Goal: Task Accomplishment & Management: Use online tool/utility

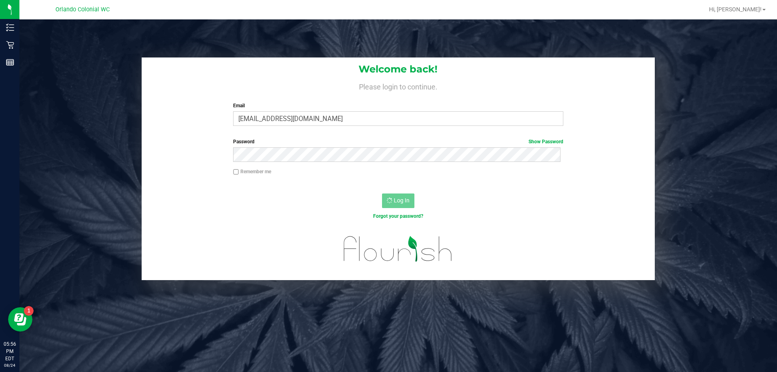
click at [323, 183] on div at bounding box center [398, 183] width 256 height 0
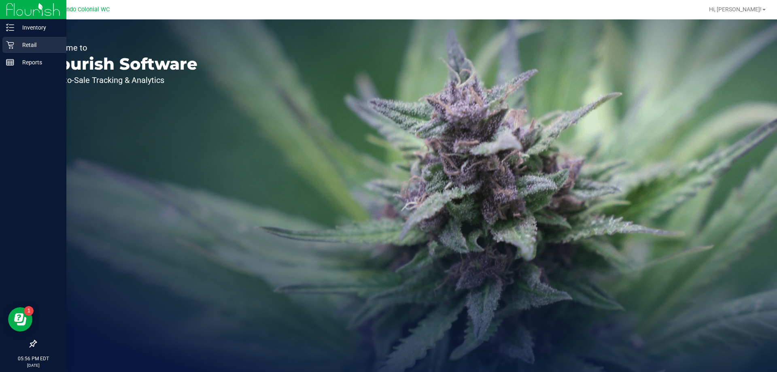
click at [17, 50] on div "Retail" at bounding box center [34, 45] width 64 height 16
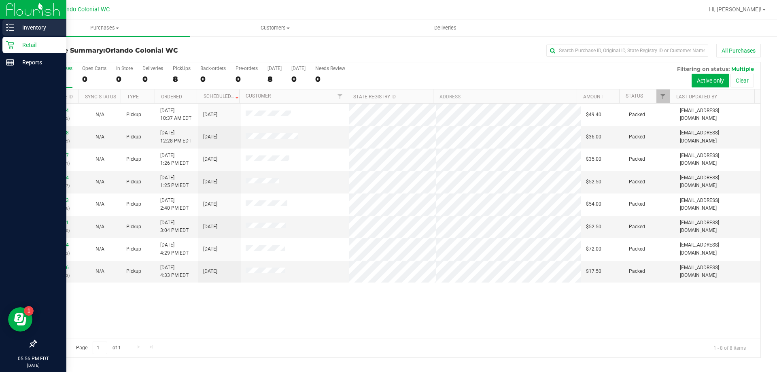
click at [27, 32] on p "Inventory" at bounding box center [38, 28] width 49 height 10
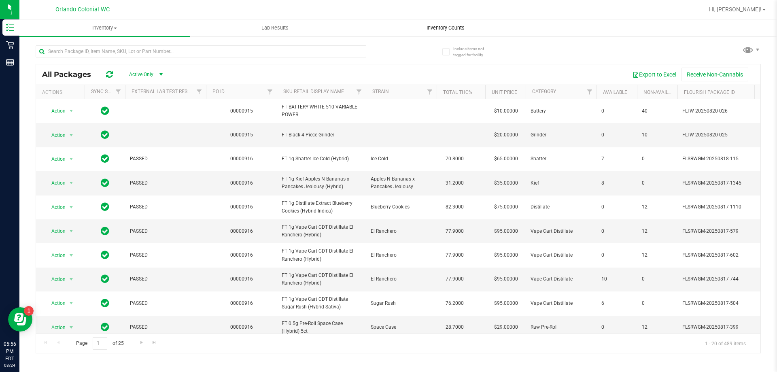
click at [453, 29] on span "Inventory Counts" at bounding box center [445, 27] width 60 height 7
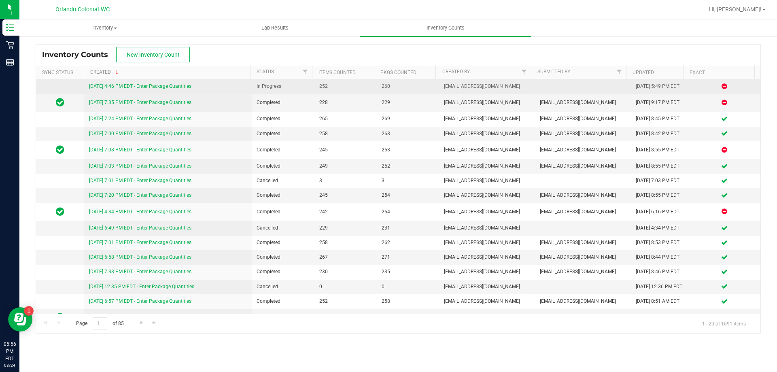
click at [172, 87] on link "[DATE] 4:46 PM EDT - Enter Package Quantities" at bounding box center [140, 86] width 102 height 6
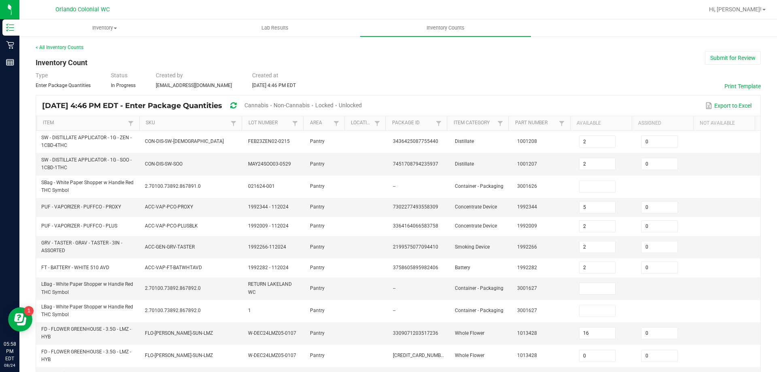
click at [391, 77] on div "Type Enter Package Quantities Status In Progress Created by [EMAIL_ADDRESS][DOM…" at bounding box center [398, 80] width 725 height 18
click at [362, 105] on span "Unlocked" at bounding box center [350, 105] width 23 height 6
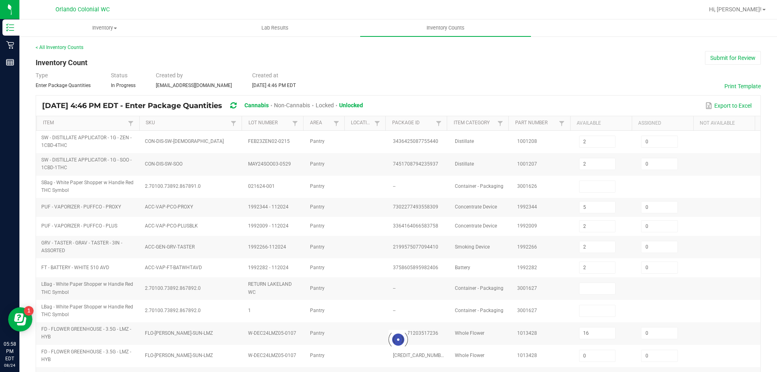
type input "5"
type input "2"
type input "16"
type input "0"
type input "5"
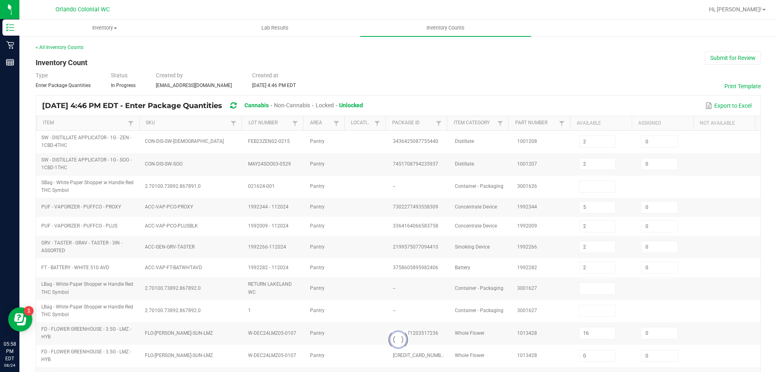
type input "49"
type input "6"
type input "9"
type input "6"
type input "1"
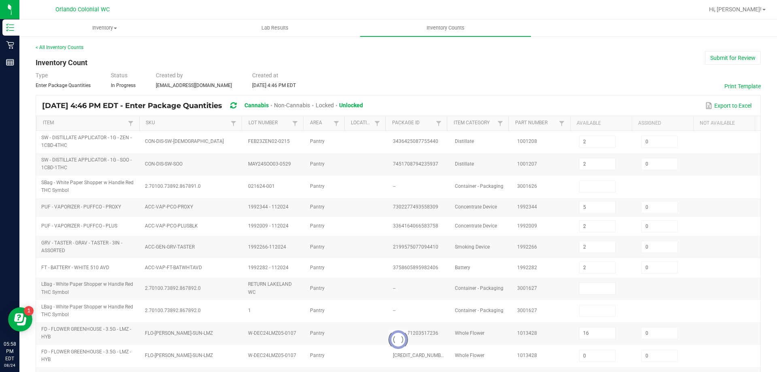
type input "21"
type input "1"
type input "6"
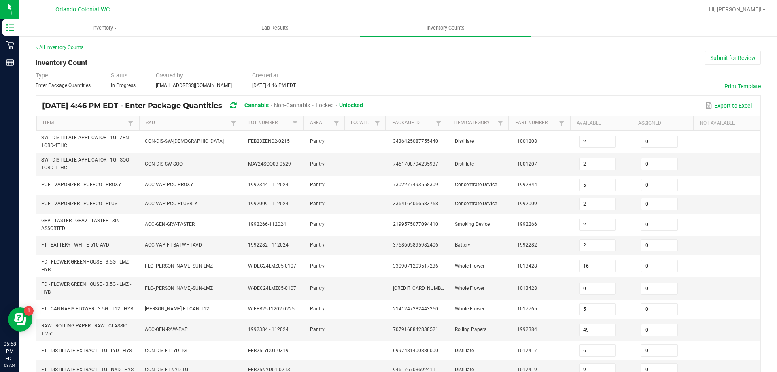
click at [580, 72] on div "Type Enter Package Quantities Status In Progress Created by [EMAIL_ADDRESS][DOM…" at bounding box center [398, 80] width 725 height 18
click at [650, 72] on div "Type Enter Package Quantities Status In Progress Created by [EMAIL_ADDRESS][DOM…" at bounding box center [398, 80] width 725 height 18
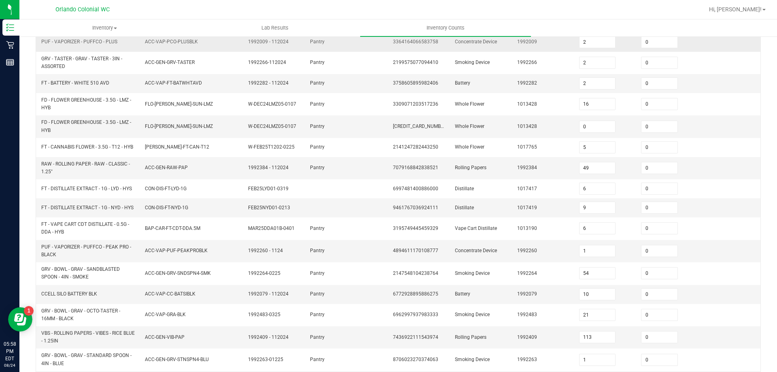
scroll to position [216, 0]
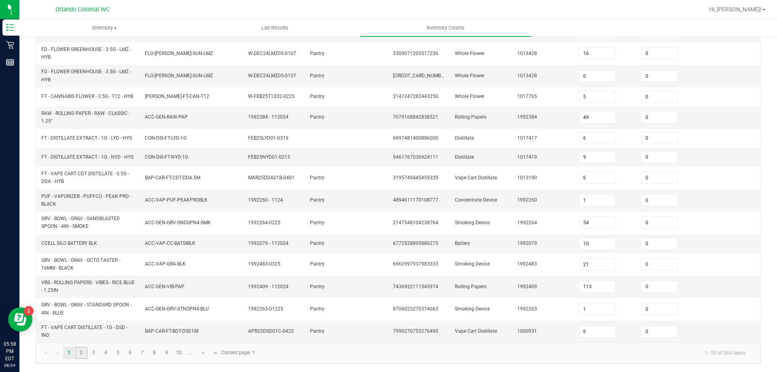
click at [78, 353] on link "2" at bounding box center [81, 353] width 12 height 12
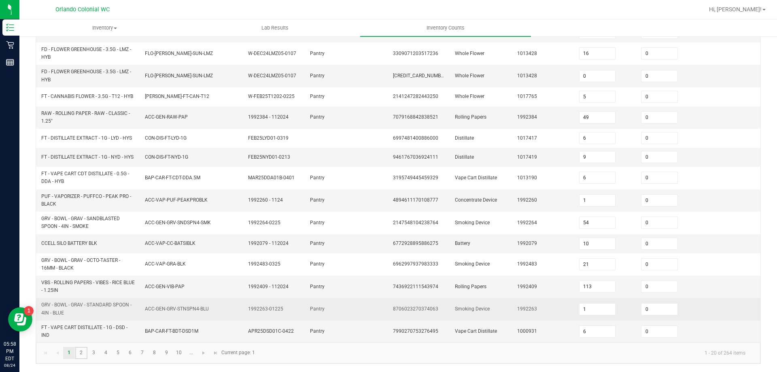
type input "7"
type input "1"
type input "4"
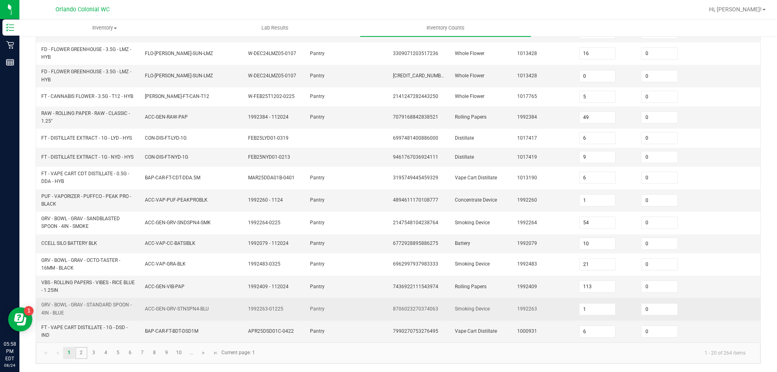
type input "3"
type input "8"
type input "4"
type input "5"
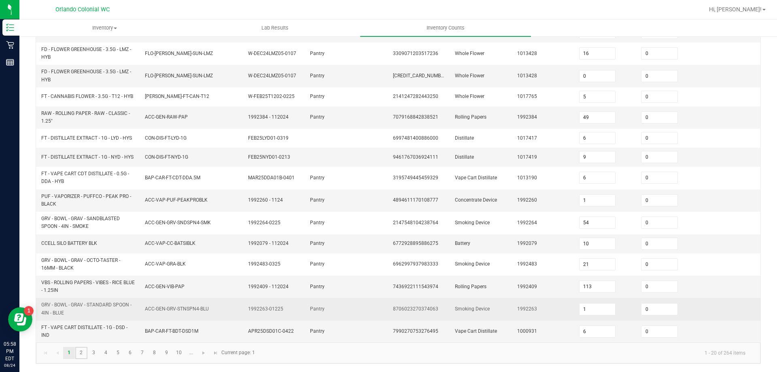
type input "14"
type input "4"
type input "3"
type input "7"
type input "8"
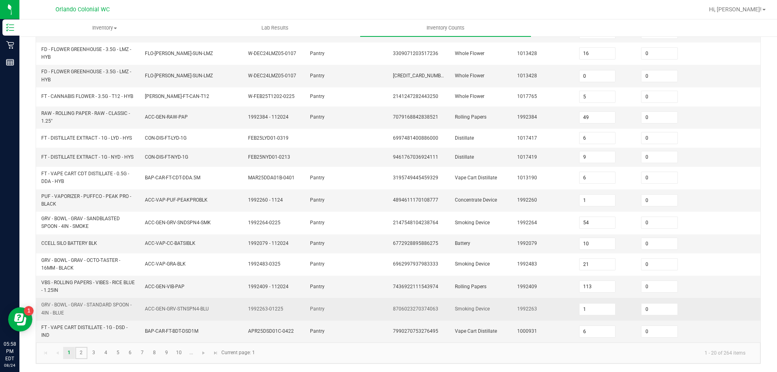
type input "1"
type input "9"
type input "1"
type input "5"
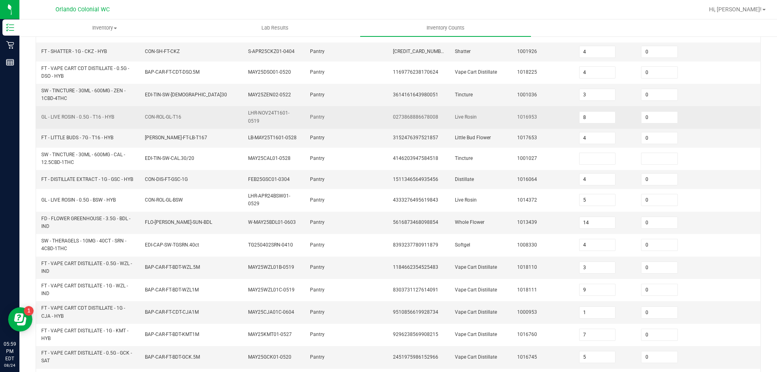
scroll to position [64, 0]
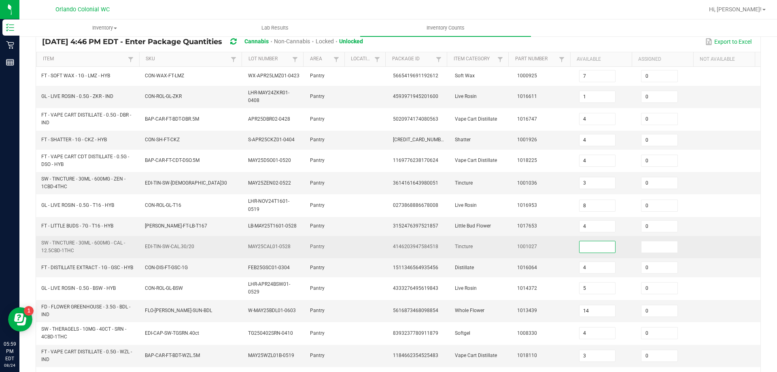
click at [591, 243] on input at bounding box center [597, 246] width 36 height 11
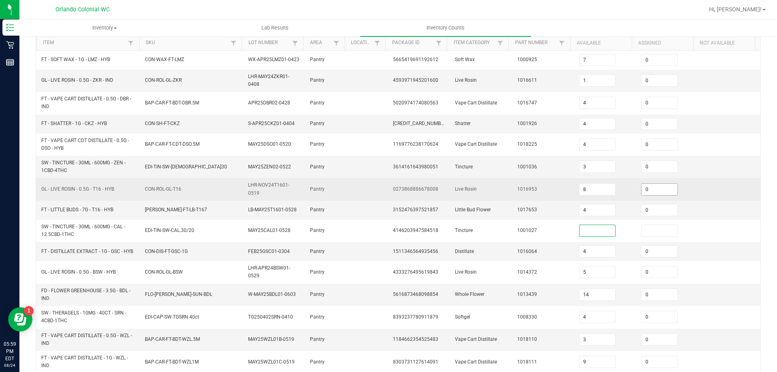
scroll to position [0, 0]
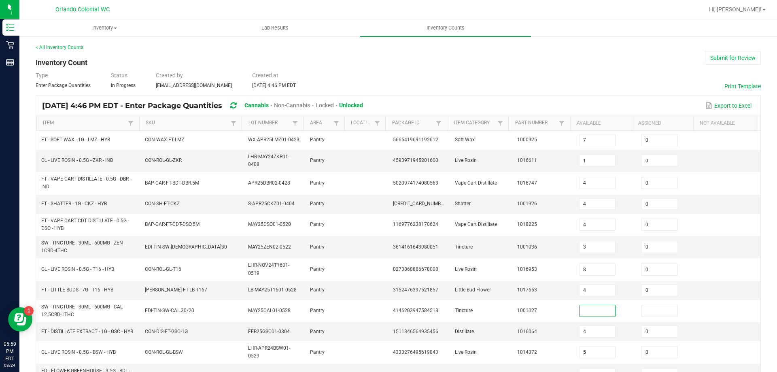
click at [334, 61] on div "< All Inventory Counts Inventory Count Submit for Review Type Enter Package Qua…" at bounding box center [398, 315] width 725 height 542
click at [264, 61] on div "< All Inventory Counts Inventory Count Submit for Review Type Enter Package Qua…" at bounding box center [398, 315] width 725 height 542
click at [209, 51] on div "< All Inventory Counts" at bounding box center [398, 47] width 725 height 7
click at [223, 44] on div "< All Inventory Counts" at bounding box center [398, 47] width 725 height 7
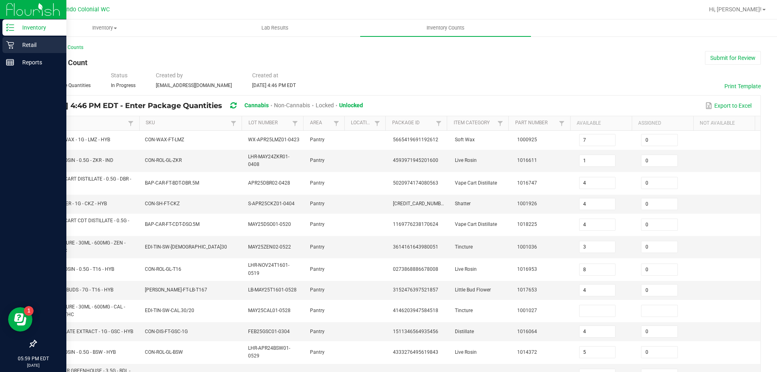
click at [28, 44] on p "Retail" at bounding box center [38, 45] width 49 height 10
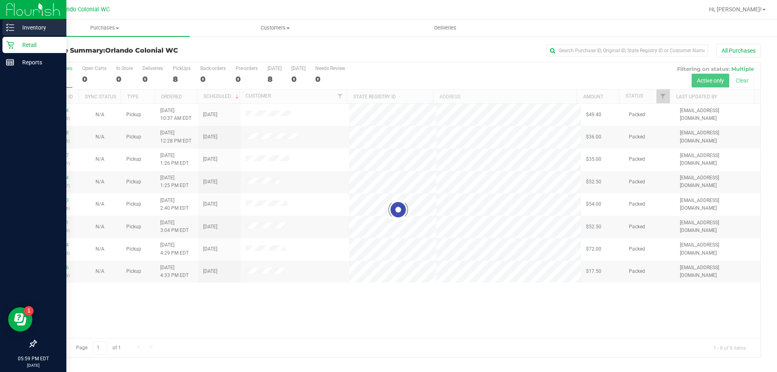
click at [11, 30] on icon at bounding box center [10, 27] width 8 height 8
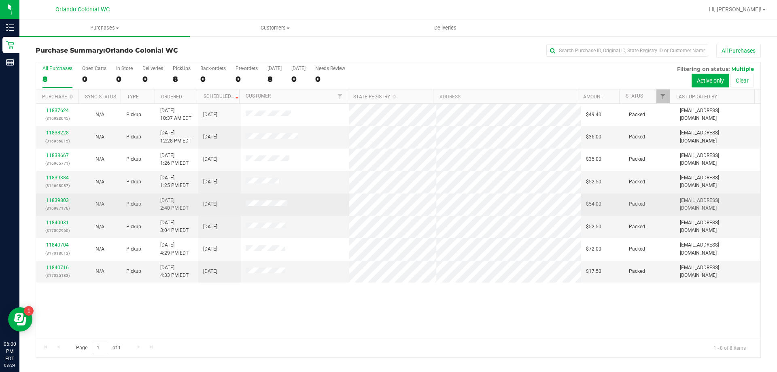
click at [57, 199] on link "11839803" at bounding box center [57, 200] width 23 height 6
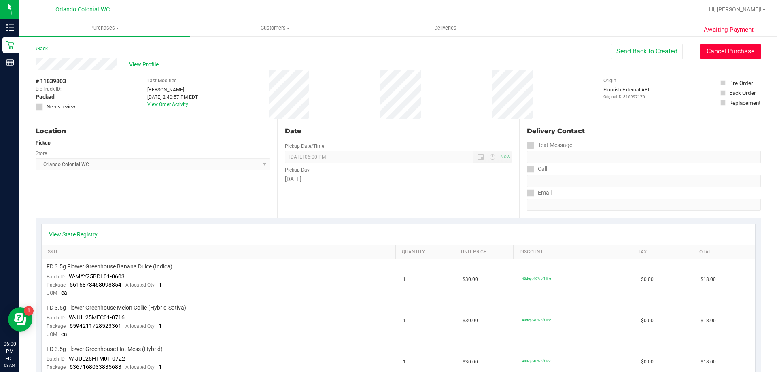
click at [717, 52] on button "Cancel Purchase" at bounding box center [730, 51] width 61 height 15
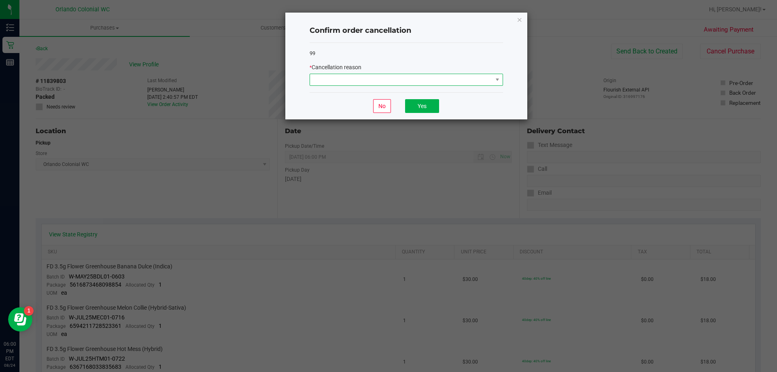
click at [398, 76] on span at bounding box center [401, 79] width 182 height 11
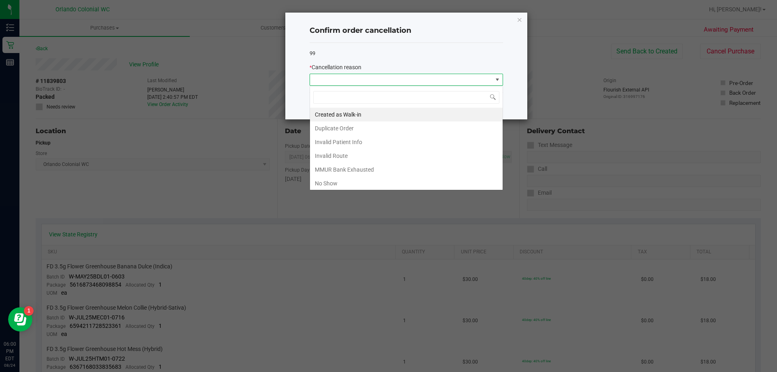
scroll to position [12, 193]
click at [356, 184] on li "No Show" at bounding box center [406, 183] width 193 height 14
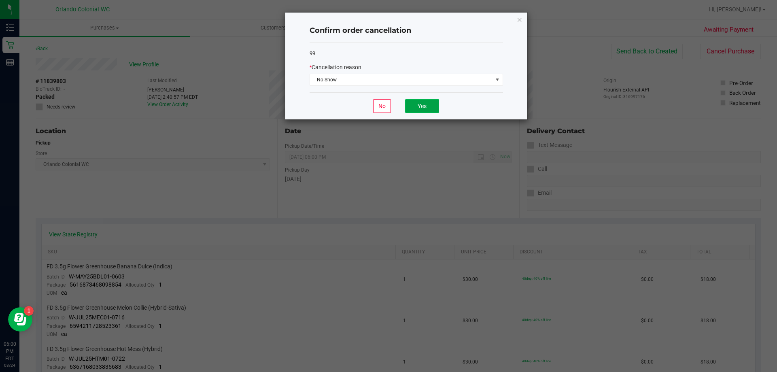
click at [420, 104] on button "Yes" at bounding box center [422, 106] width 34 height 14
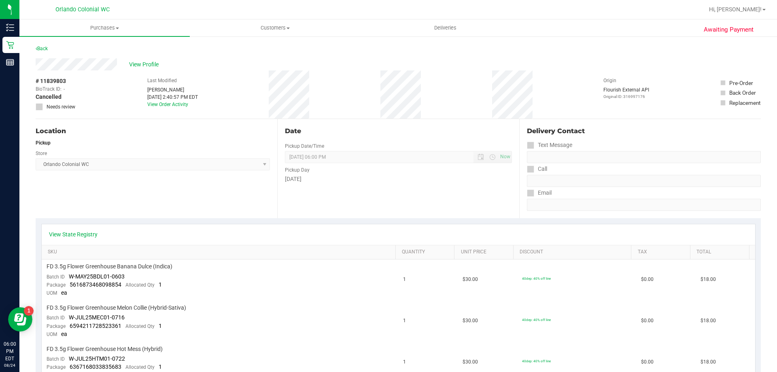
click at [44, 53] on div "Back" at bounding box center [42, 49] width 12 height 10
click at [44, 51] on div "Back" at bounding box center [42, 49] width 12 height 10
click at [44, 51] on link "Back" at bounding box center [42, 49] width 12 height 6
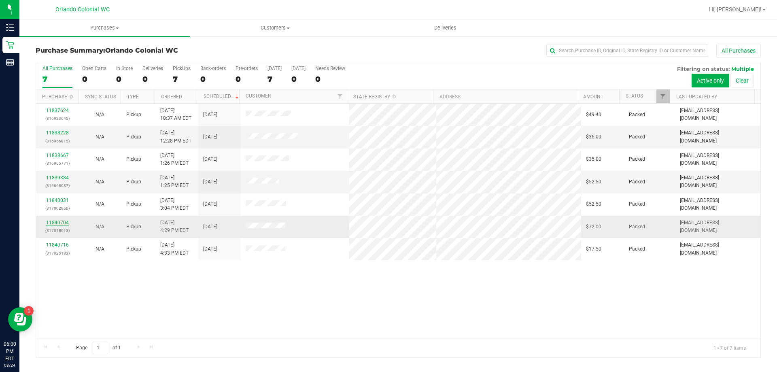
click at [61, 222] on link "11840704" at bounding box center [57, 223] width 23 height 6
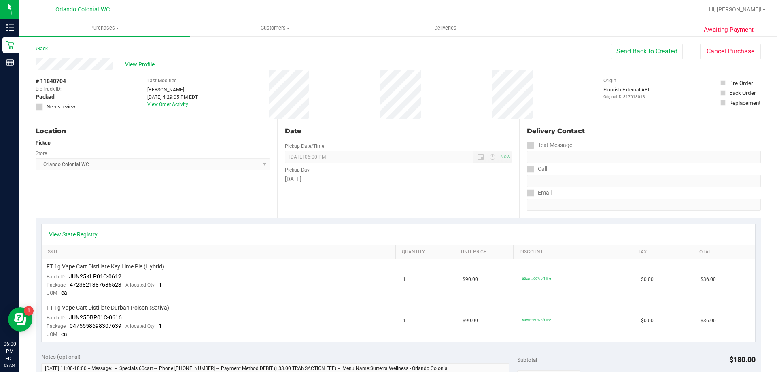
click at [450, 193] on div "Date Pickup Date/Time [DATE] Now [DATE] 06:00 PM Now Pickup Day [DATE]" at bounding box center [398, 168] width 242 height 99
click at [725, 49] on button "Cancel Purchase" at bounding box center [730, 51] width 61 height 15
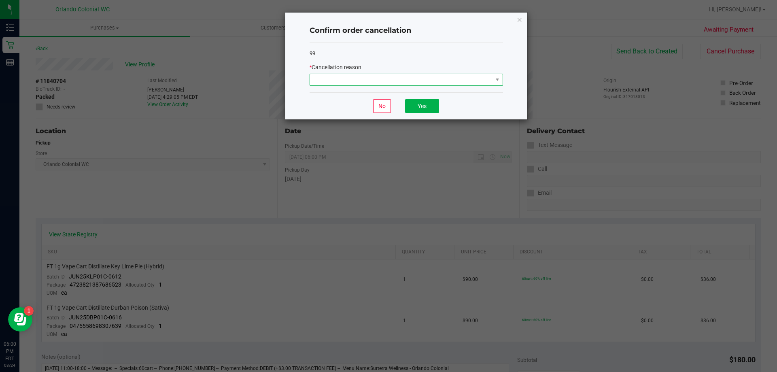
click at [384, 81] on span at bounding box center [401, 79] width 182 height 11
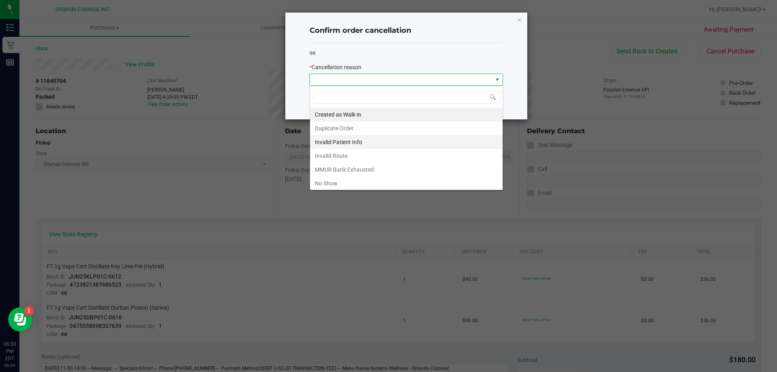
scroll to position [12, 193]
click at [351, 186] on li "No Show" at bounding box center [406, 183] width 193 height 14
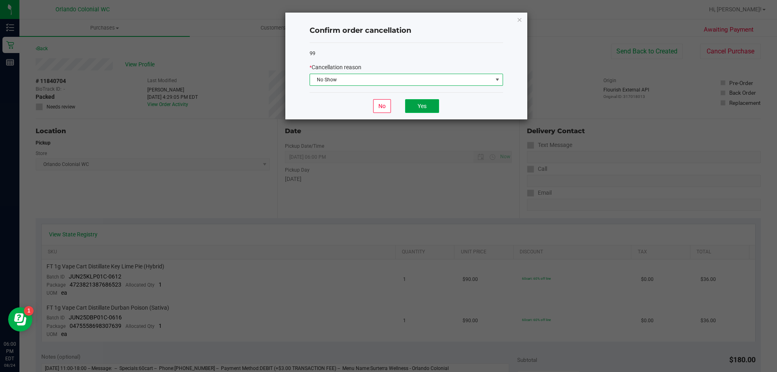
click at [428, 108] on button "Yes" at bounding box center [422, 106] width 34 height 14
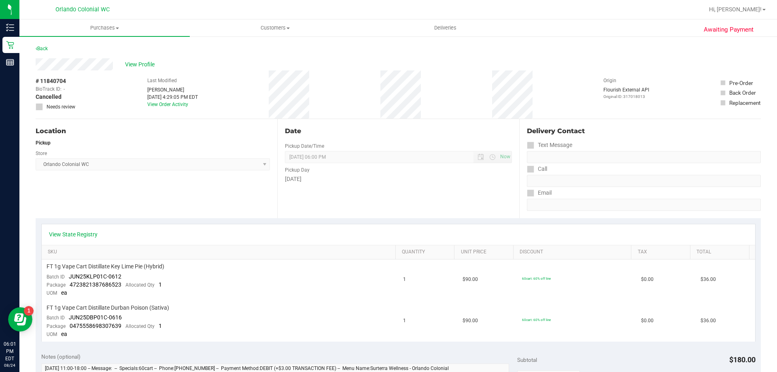
click at [43, 44] on div "Back" at bounding box center [42, 49] width 12 height 10
click at [45, 47] on link "Back" at bounding box center [42, 49] width 12 height 6
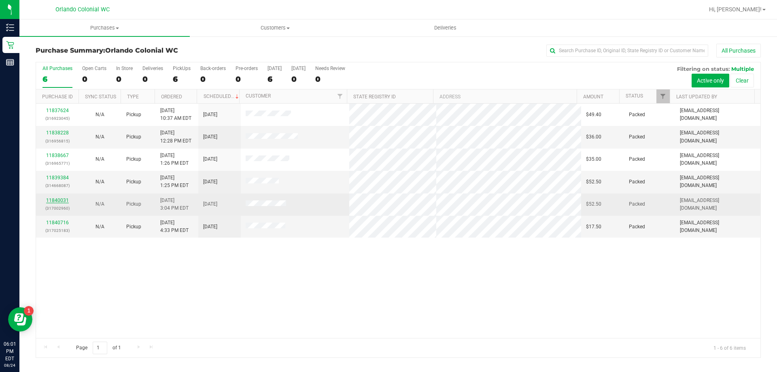
click at [58, 198] on link "11840031" at bounding box center [57, 200] width 23 height 6
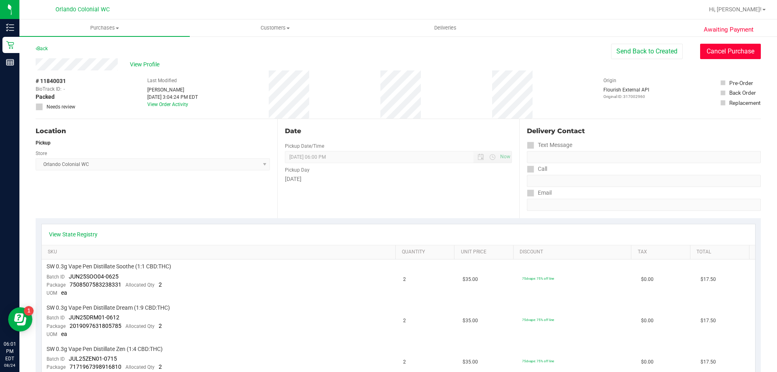
click at [737, 47] on button "Cancel Purchase" at bounding box center [730, 51] width 61 height 15
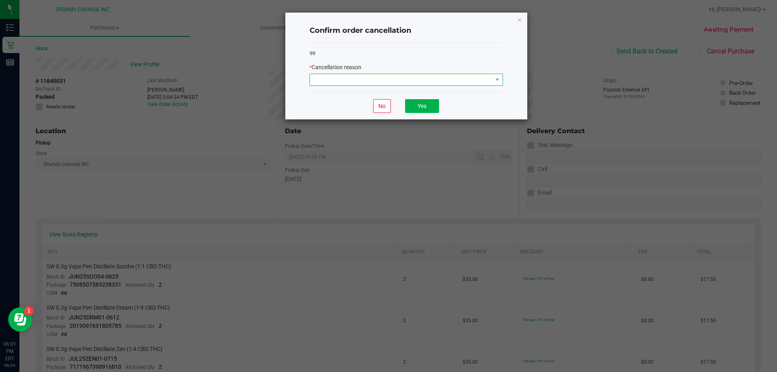
click at [370, 79] on span at bounding box center [401, 79] width 182 height 11
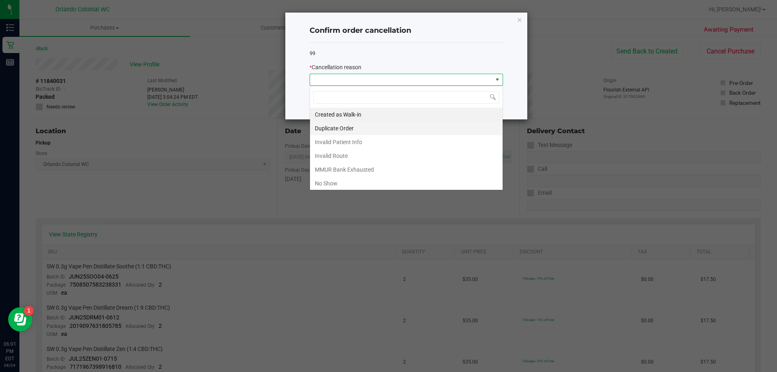
scroll to position [12, 193]
click at [353, 180] on li "No Show" at bounding box center [406, 183] width 193 height 14
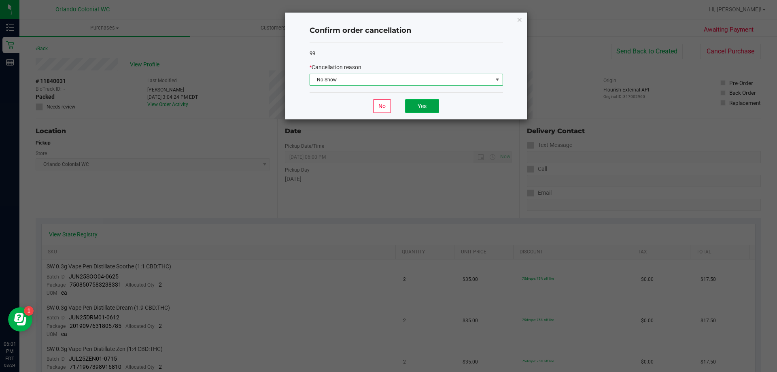
click at [430, 107] on button "Yes" at bounding box center [422, 106] width 34 height 14
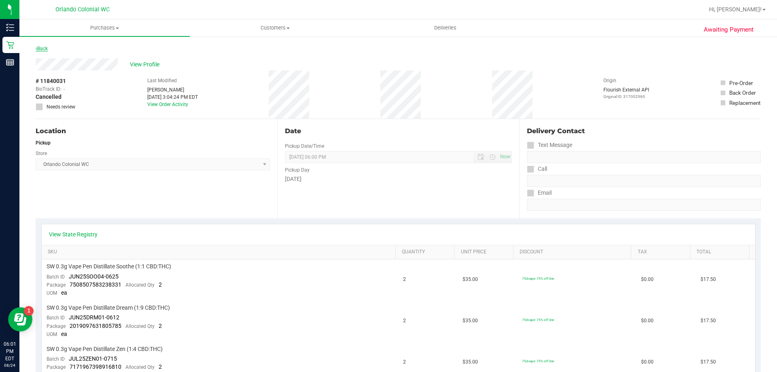
click at [48, 49] on link "Back" at bounding box center [42, 49] width 12 height 6
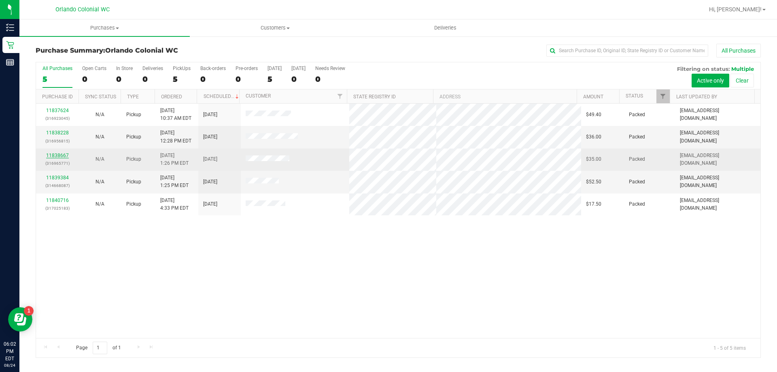
click at [64, 155] on link "11838667" at bounding box center [57, 156] width 23 height 6
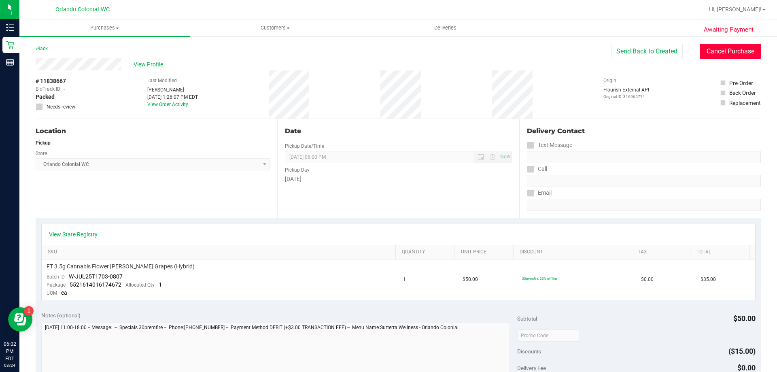
click at [732, 51] on button "Cancel Purchase" at bounding box center [730, 51] width 61 height 15
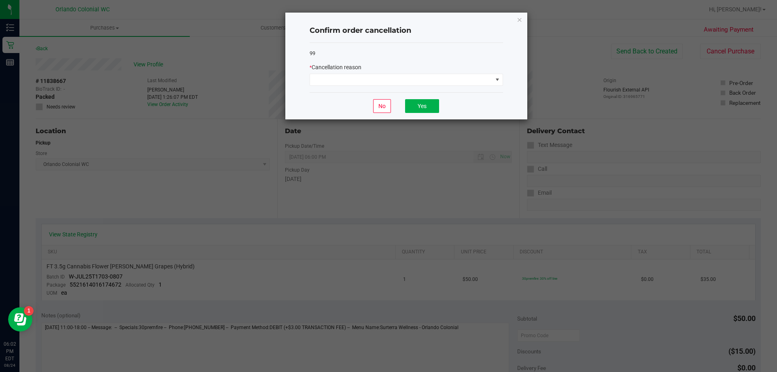
click at [479, 93] on div "No Yes" at bounding box center [405, 105] width 193 height 27
click at [470, 81] on span at bounding box center [401, 79] width 182 height 11
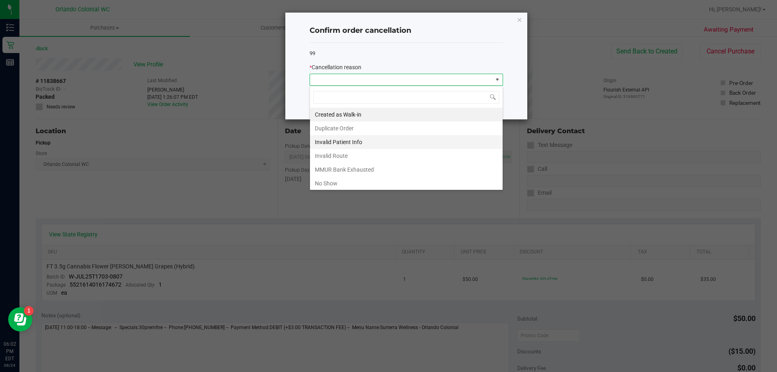
scroll to position [12, 193]
click at [336, 182] on li "No Show" at bounding box center [406, 183] width 193 height 14
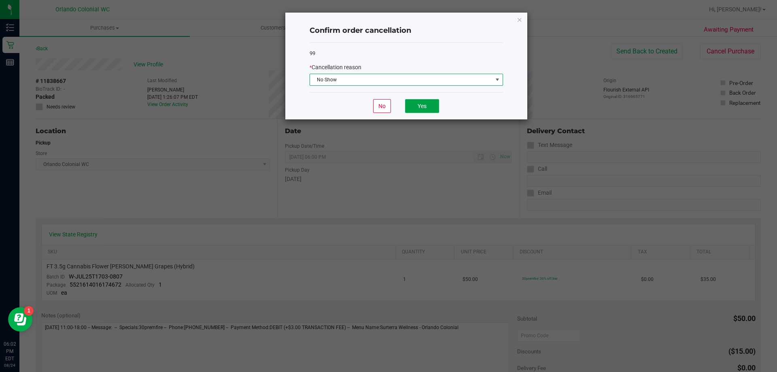
click at [428, 104] on button "Yes" at bounding box center [422, 106] width 34 height 14
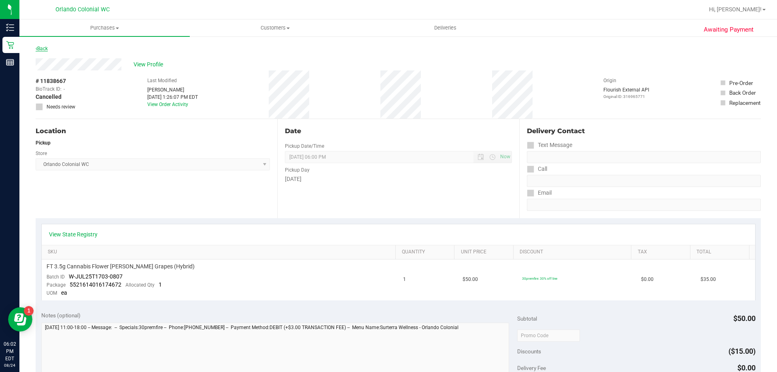
click at [46, 49] on link "Back" at bounding box center [42, 49] width 12 height 6
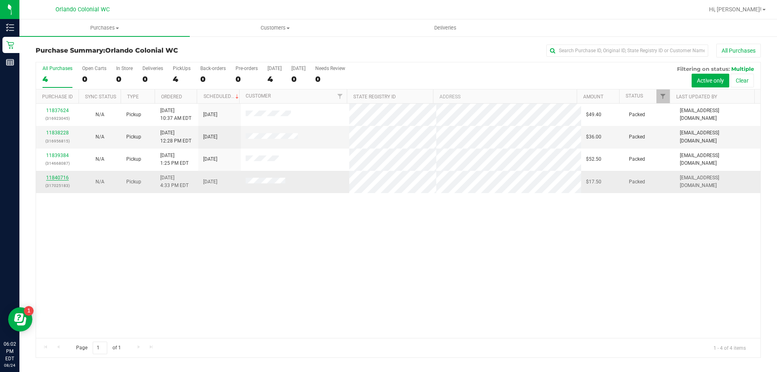
click at [63, 178] on link "11840716" at bounding box center [57, 178] width 23 height 6
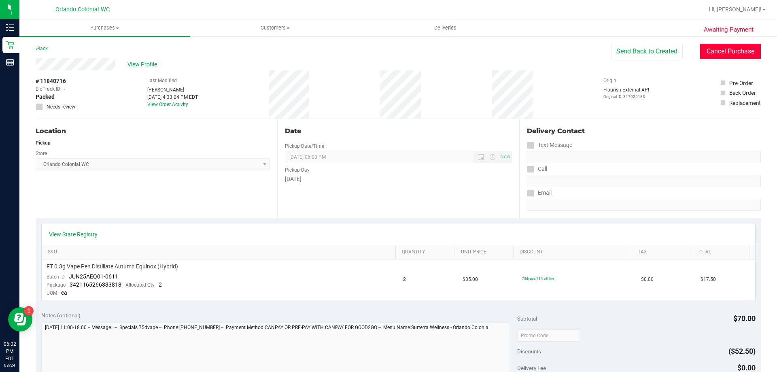
click at [725, 55] on button "Cancel Purchase" at bounding box center [730, 51] width 61 height 15
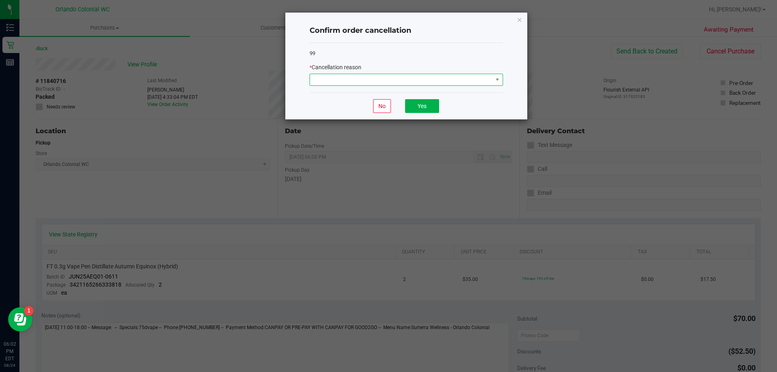
click at [407, 84] on span at bounding box center [401, 79] width 182 height 11
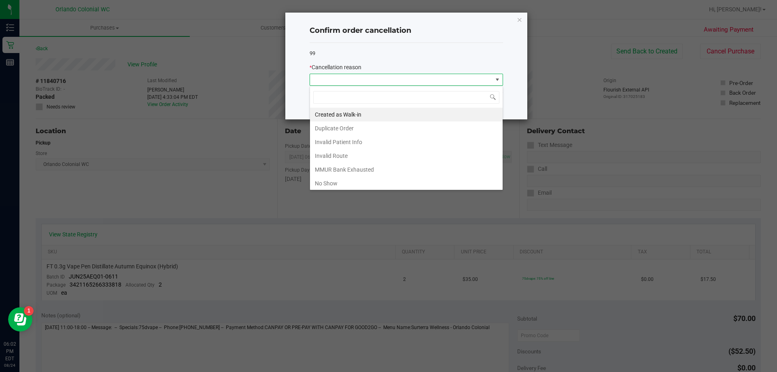
scroll to position [12, 193]
click at [349, 189] on div "Created as Walk-in Duplicate Order Invalid Patient Info Invalid Route MMUR Bank…" at bounding box center [405, 138] width 193 height 104
click at [331, 192] on ngb-modal-window "Confirm order cancellation 99 * Cancellation reason No Yes" at bounding box center [391, 186] width 783 height 372
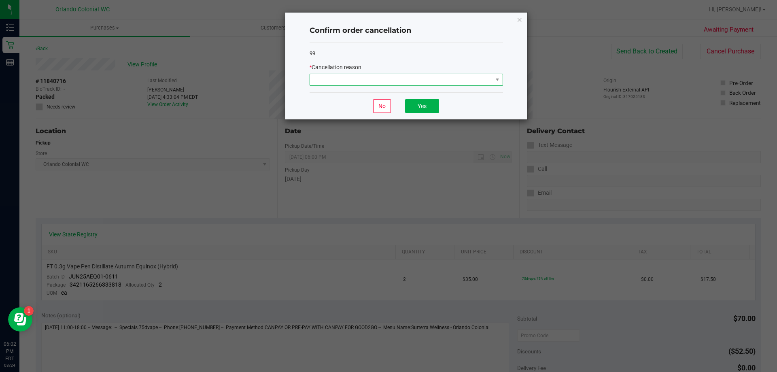
click at [487, 83] on span at bounding box center [401, 79] width 182 height 11
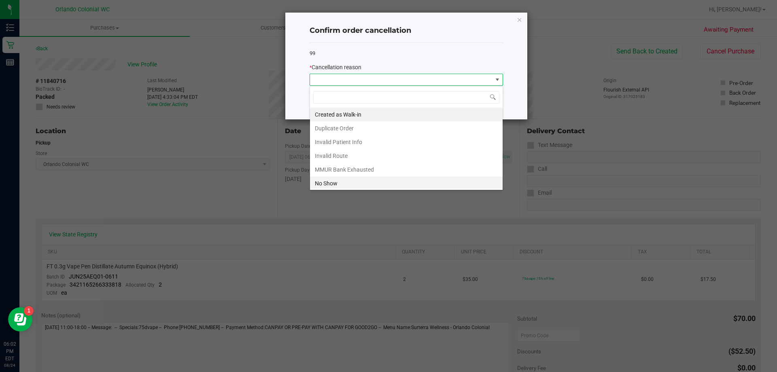
click at [345, 186] on li "No Show" at bounding box center [406, 183] width 193 height 14
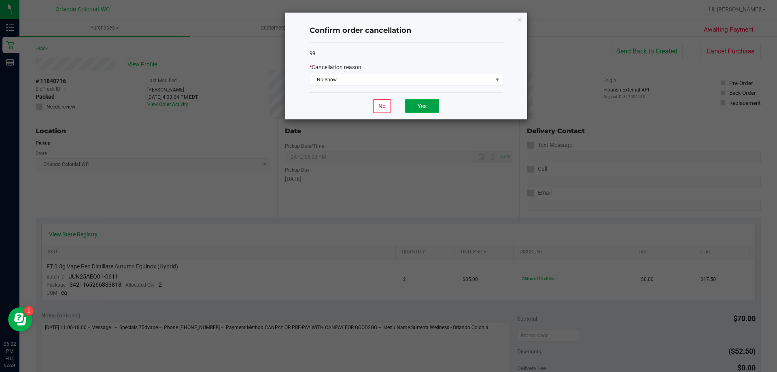
click at [434, 105] on button "Yes" at bounding box center [422, 106] width 34 height 14
click at [432, 105] on div "# 11840716 BioTrack ID: - Packed Needs review Last Modified [PERSON_NAME] [DATE…" at bounding box center [398, 94] width 725 height 48
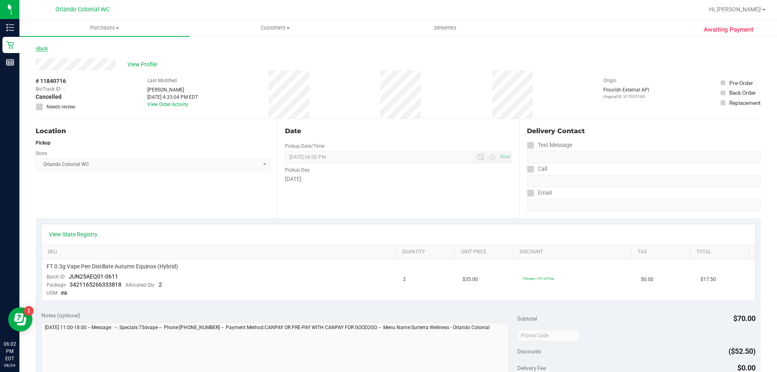
click at [44, 47] on link "Back" at bounding box center [42, 49] width 12 height 6
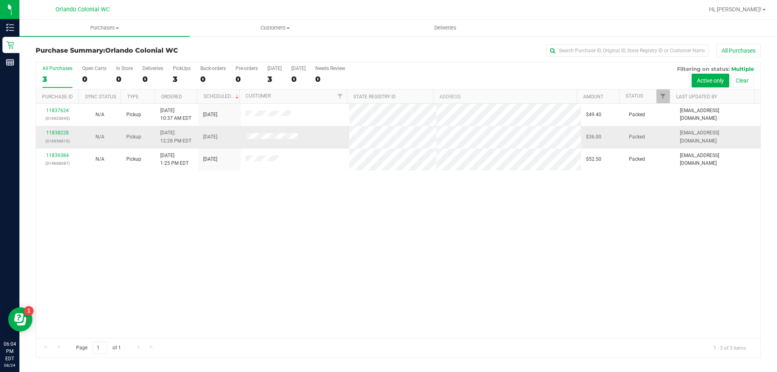
click at [271, 127] on td at bounding box center [295, 137] width 109 height 22
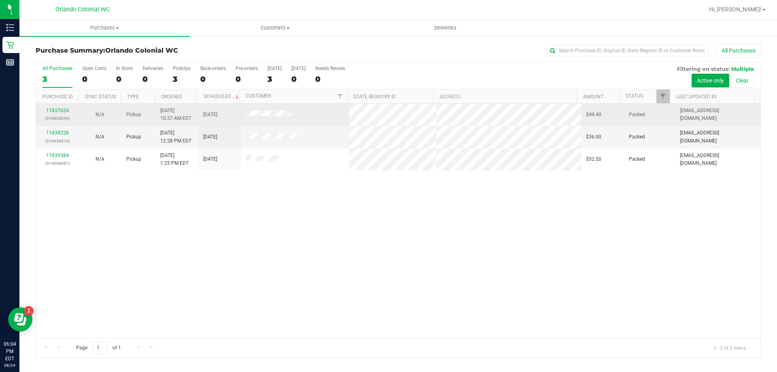
click at [61, 113] on div "11837624 (316923045)" at bounding box center [57, 114] width 33 height 15
click at [55, 111] on link "11837624" at bounding box center [57, 111] width 23 height 6
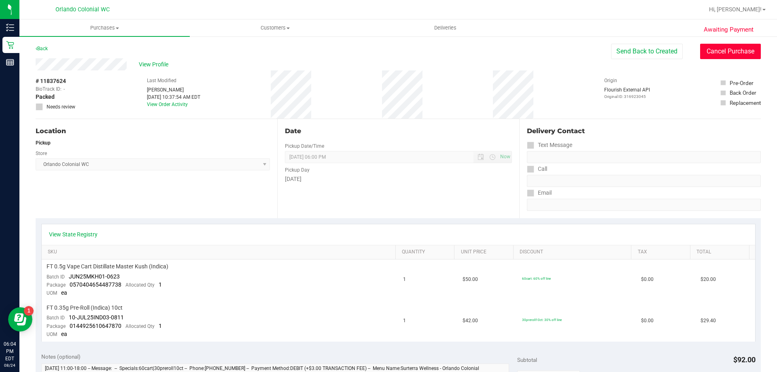
click at [737, 49] on button "Cancel Purchase" at bounding box center [730, 51] width 61 height 15
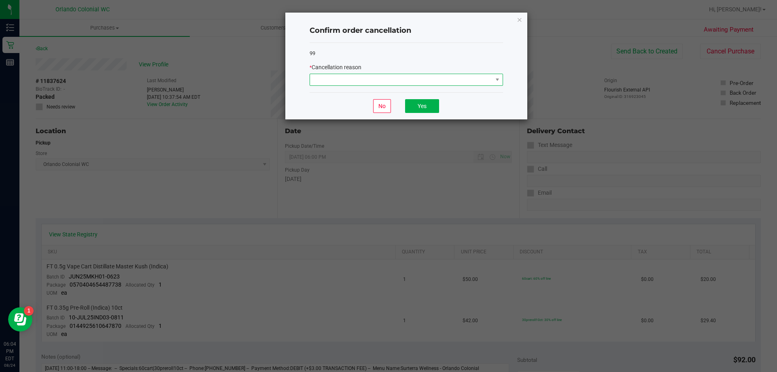
click at [425, 78] on span at bounding box center [401, 79] width 182 height 11
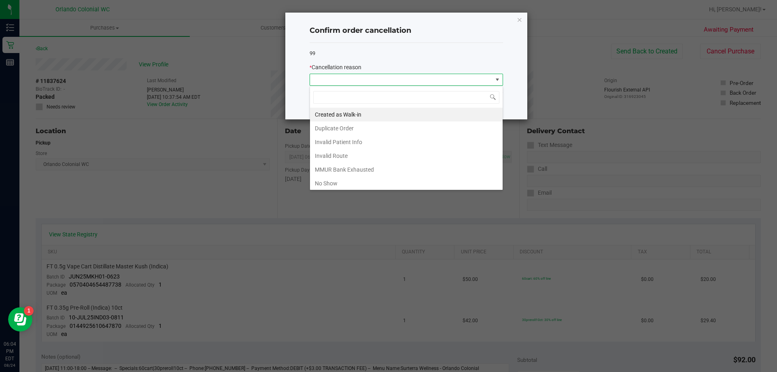
scroll to position [12, 193]
click at [351, 186] on li "No Show" at bounding box center [406, 183] width 193 height 14
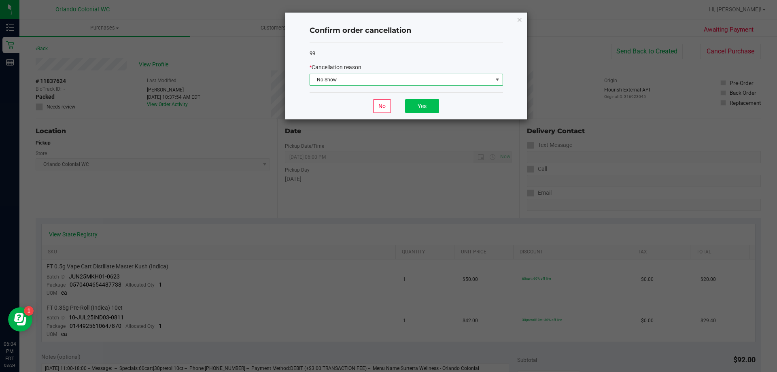
click at [428, 110] on button "Yes" at bounding box center [422, 106] width 34 height 14
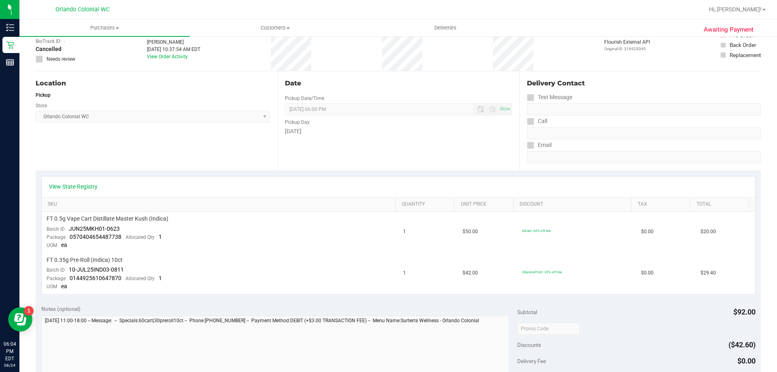
scroll to position [0, 0]
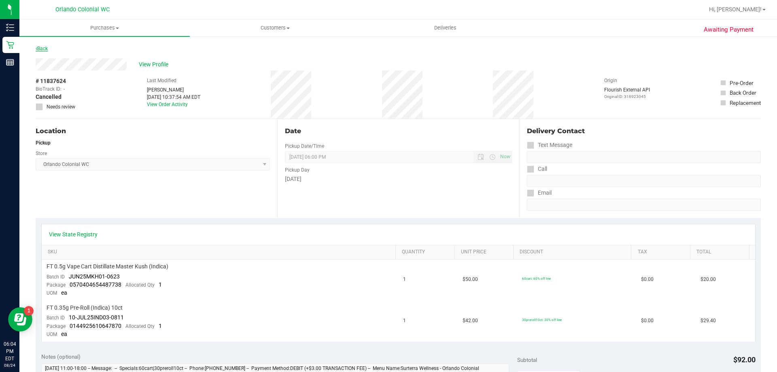
click at [46, 49] on link "Back" at bounding box center [42, 49] width 12 height 6
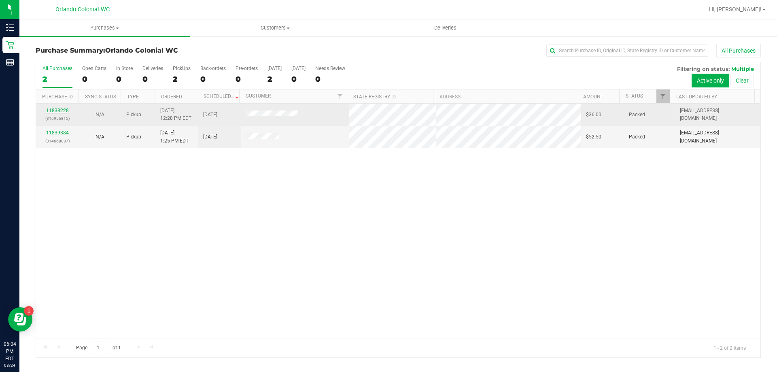
click at [57, 110] on link "11838228" at bounding box center [57, 111] width 23 height 6
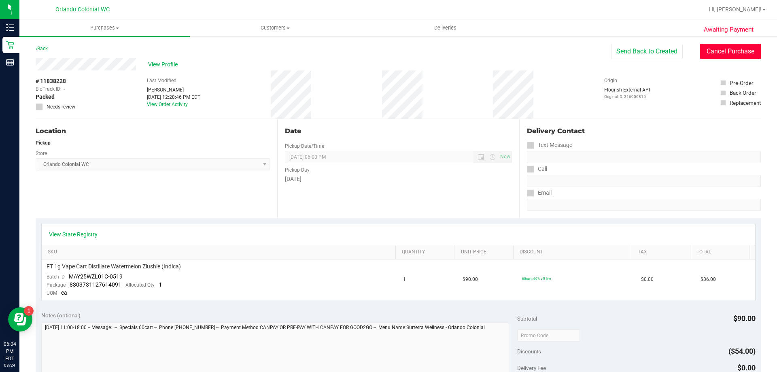
click at [728, 45] on button "Cancel Purchase" at bounding box center [730, 51] width 61 height 15
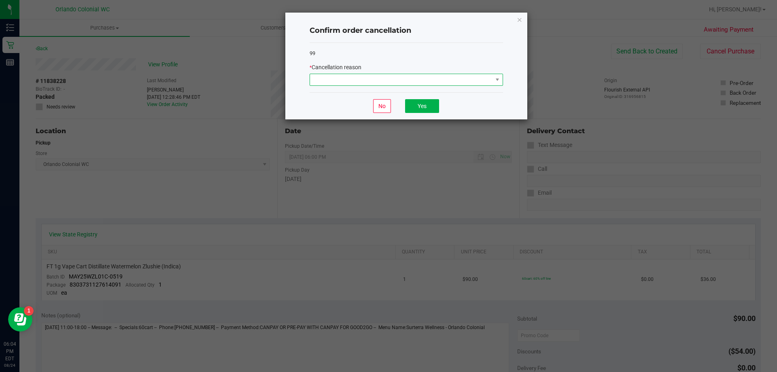
click at [417, 82] on span at bounding box center [401, 79] width 182 height 11
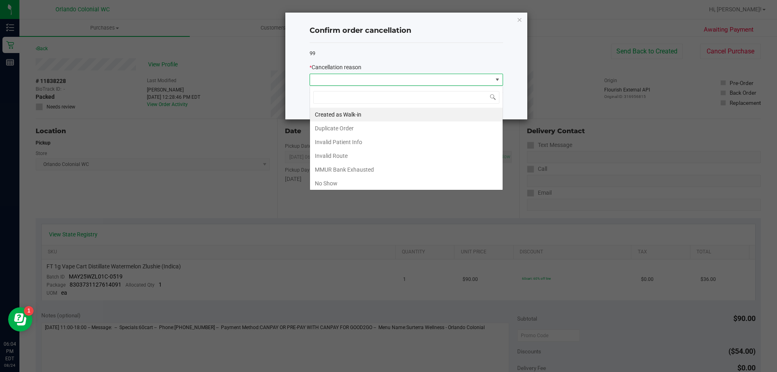
scroll to position [12, 193]
click at [343, 191] on ngb-modal-window "Confirm order cancellation 99 * Cancellation reason No Yes" at bounding box center [391, 186] width 783 height 372
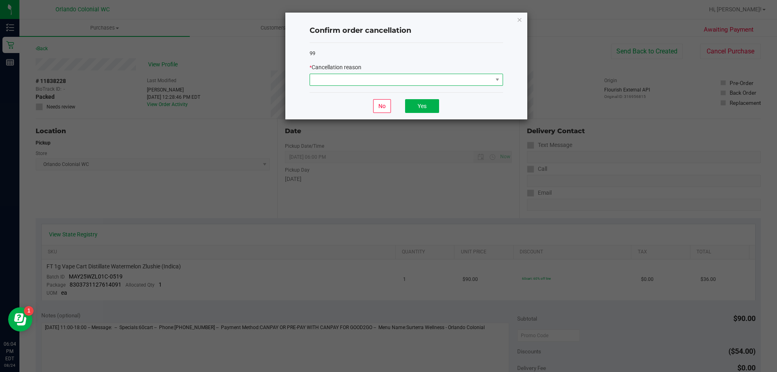
click at [379, 75] on span at bounding box center [401, 79] width 182 height 11
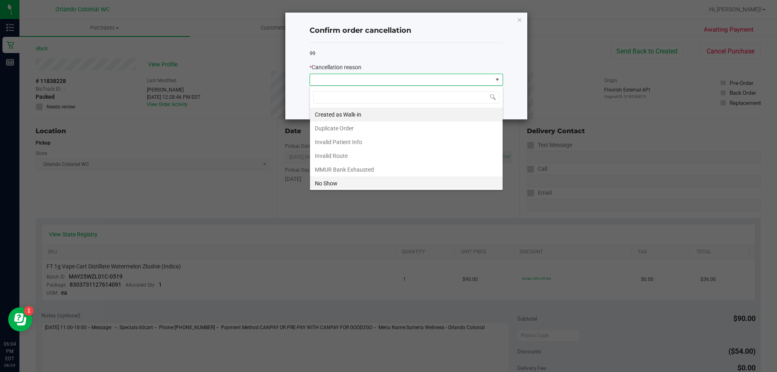
click at [335, 186] on li "No Show" at bounding box center [406, 183] width 193 height 14
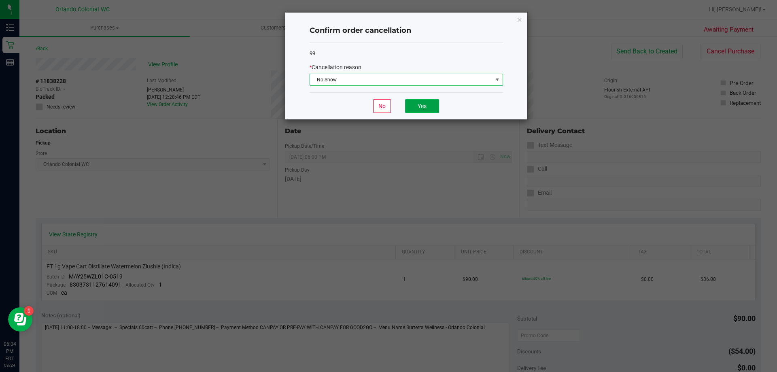
click at [436, 112] on button "Yes" at bounding box center [422, 106] width 34 height 14
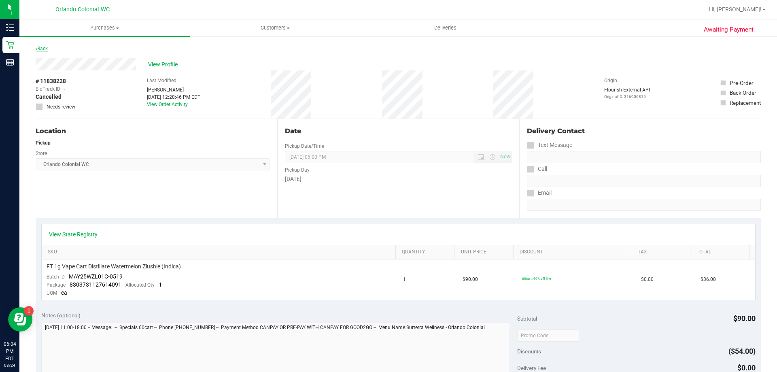
click at [44, 50] on link "Back" at bounding box center [42, 49] width 12 height 6
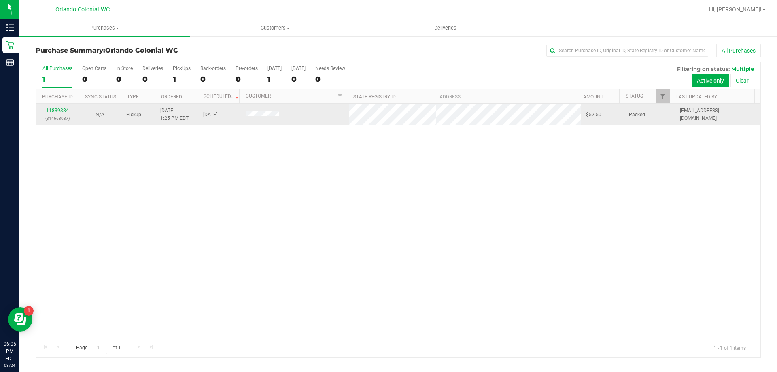
click at [67, 110] on link "11839384" at bounding box center [57, 111] width 23 height 6
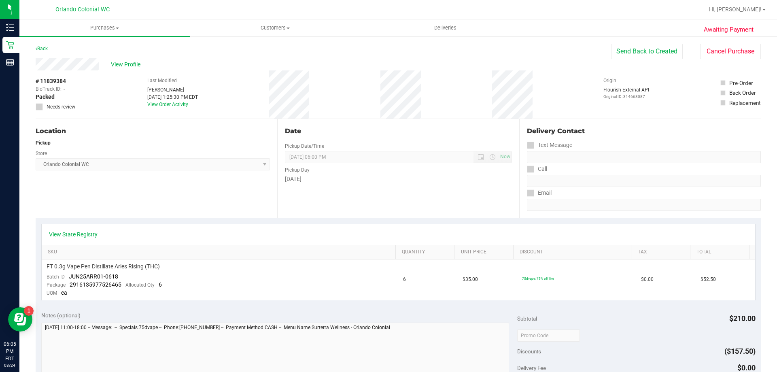
click at [405, 185] on div "Date Pickup Date/Time [DATE] Now [DATE] 06:00 PM Now Pickup Day [DATE]" at bounding box center [398, 168] width 242 height 99
click at [214, 188] on div "Location Pickup Store [GEOGRAPHIC_DATA] Colonial WC Select Store [PERSON_NAME][…" at bounding box center [157, 168] width 242 height 99
click at [747, 48] on button "Cancel Purchase" at bounding box center [730, 51] width 61 height 15
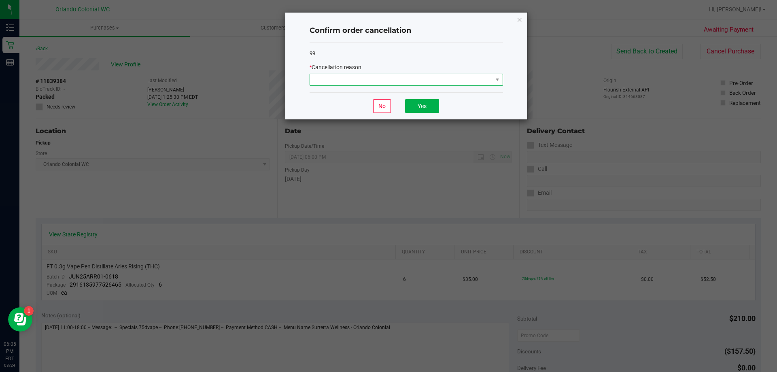
click at [363, 82] on span at bounding box center [401, 79] width 182 height 11
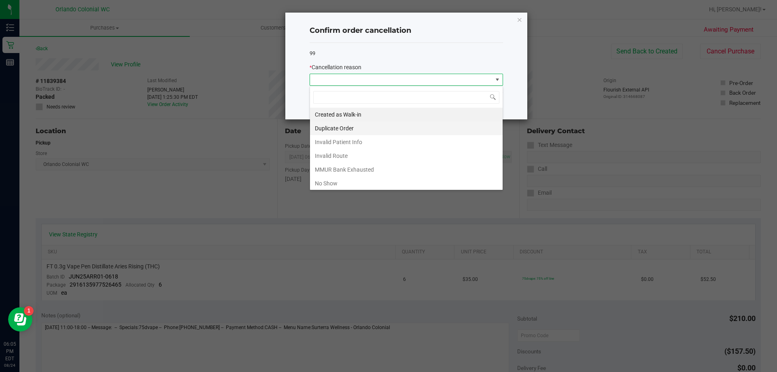
scroll to position [12, 193]
click at [335, 180] on li "No Show" at bounding box center [406, 183] width 193 height 14
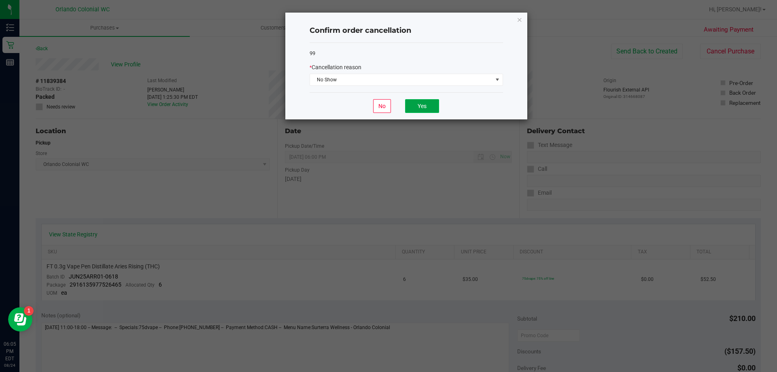
click at [428, 104] on button "Yes" at bounding box center [422, 106] width 34 height 14
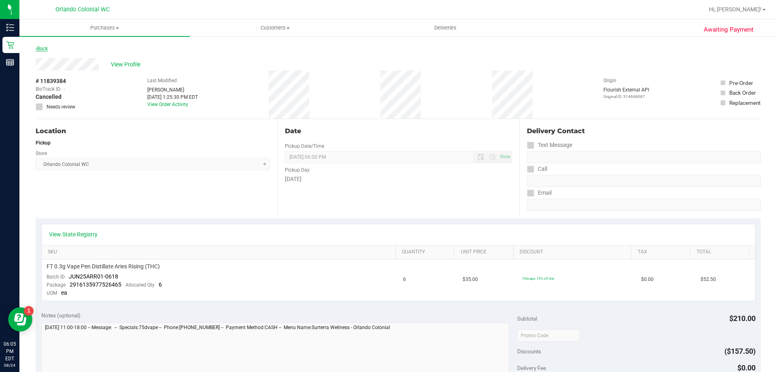
click at [45, 47] on link "Back" at bounding box center [42, 49] width 12 height 6
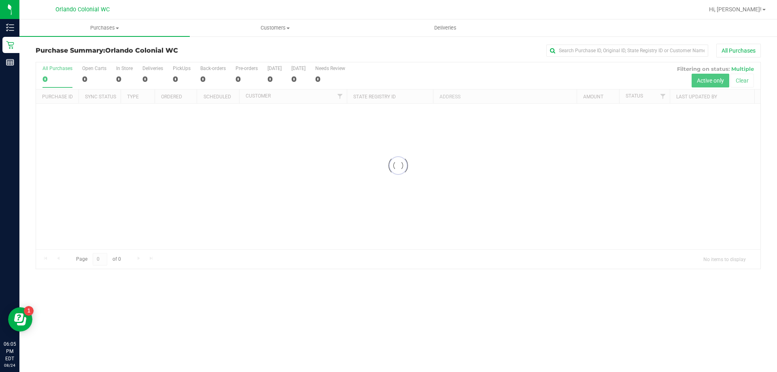
click at [244, 168] on div at bounding box center [398, 165] width 724 height 206
click at [112, 30] on span "Purchases" at bounding box center [104, 27] width 170 height 7
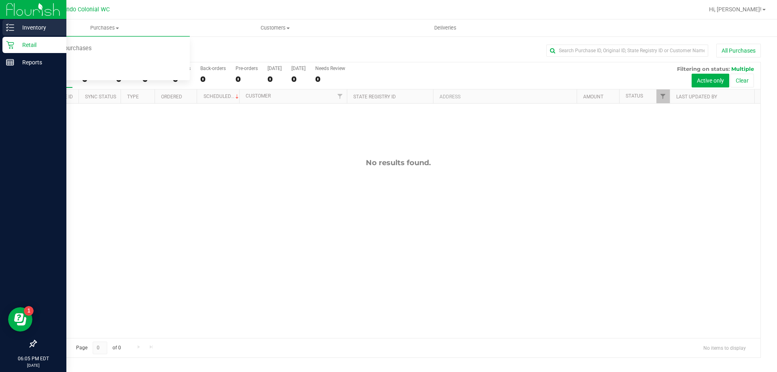
click at [38, 30] on p "Inventory" at bounding box center [38, 28] width 49 height 10
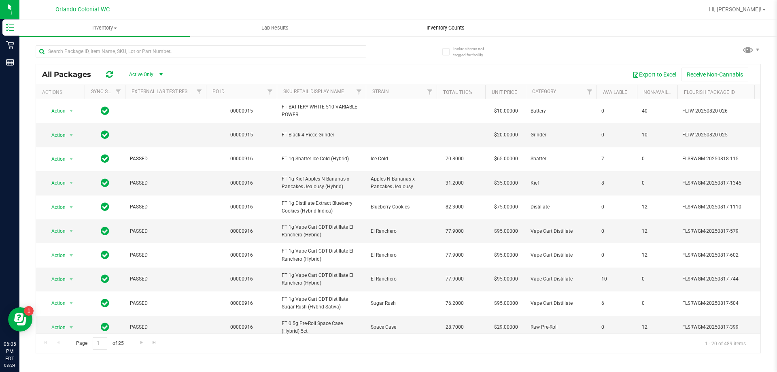
click at [465, 32] on uib-tab-heading "Inventory Counts" at bounding box center [445, 28] width 170 height 16
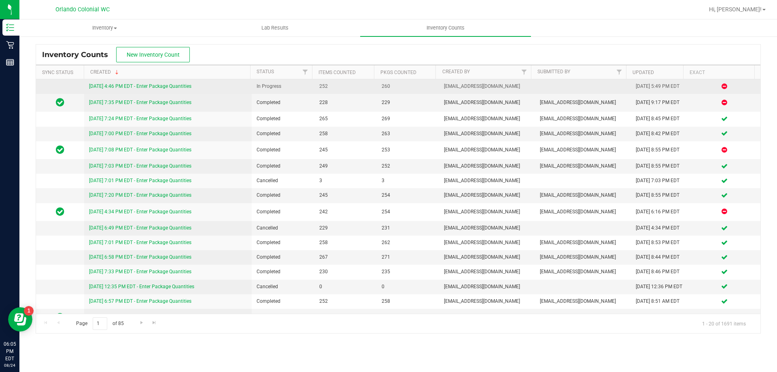
click at [143, 83] on link "[DATE] 4:46 PM EDT - Enter Package Quantities" at bounding box center [140, 86] width 102 height 6
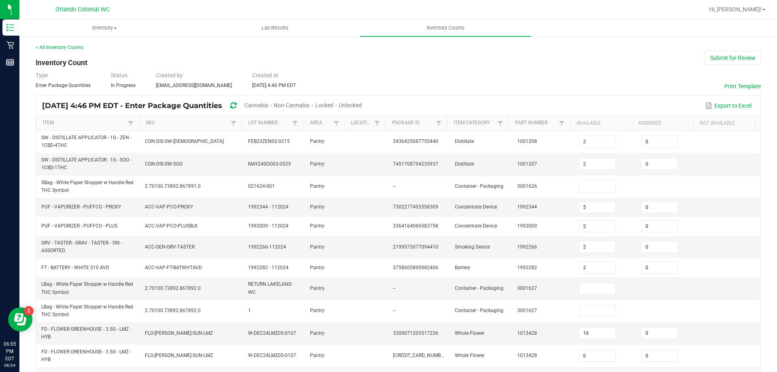
click at [362, 101] on div "Unlocked" at bounding box center [350, 105] width 23 height 15
click at [268, 102] on span "Cannabis" at bounding box center [256, 105] width 24 height 6
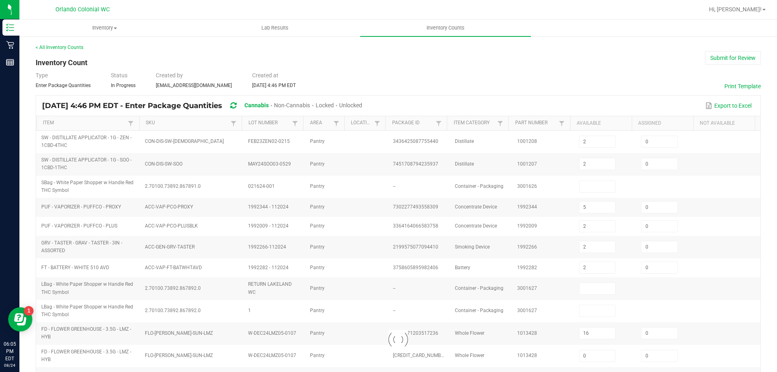
type input "5"
type input "2"
type input "16"
type input "0"
type input "5"
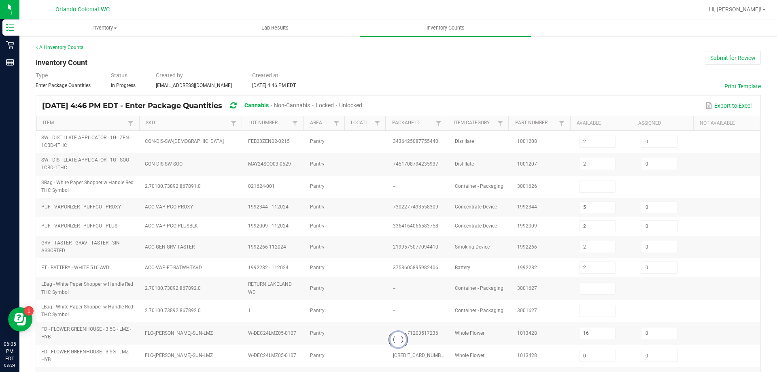
type input "49"
type input "6"
type input "1"
type input "54"
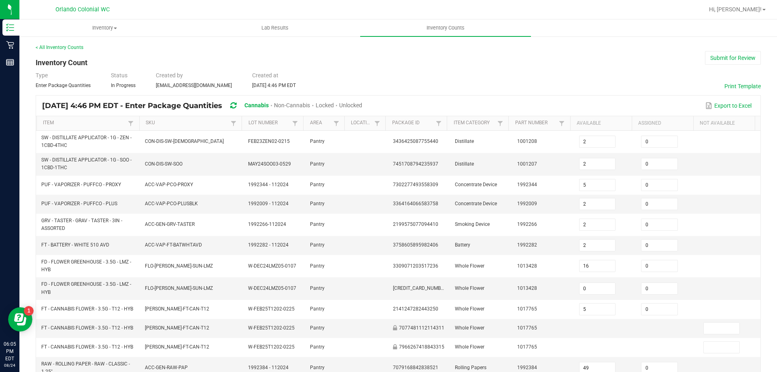
click at [362, 108] on span "Unlocked" at bounding box center [350, 105] width 23 height 6
type input "9"
type input "1"
type input "6"
type input "54"
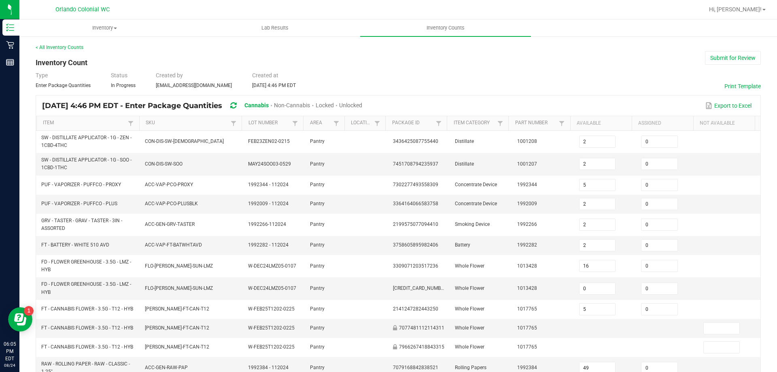
type input "113"
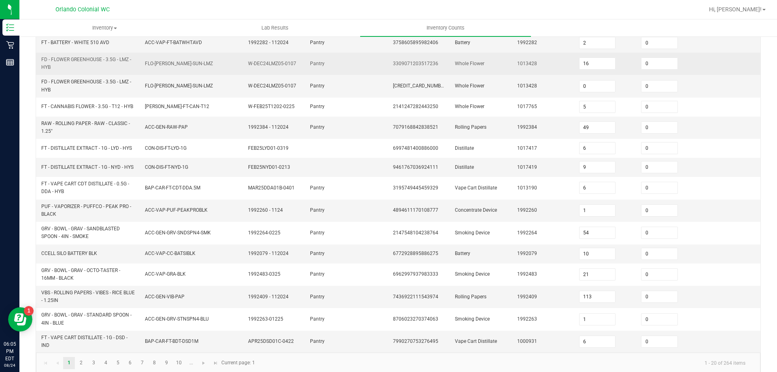
scroll to position [216, 0]
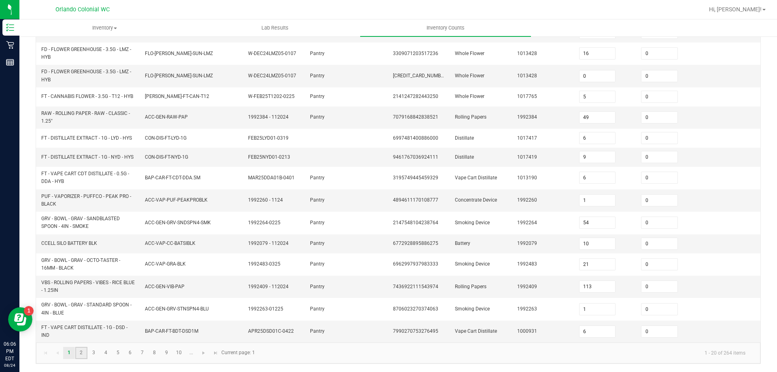
click at [80, 353] on link "2" at bounding box center [81, 353] width 12 height 12
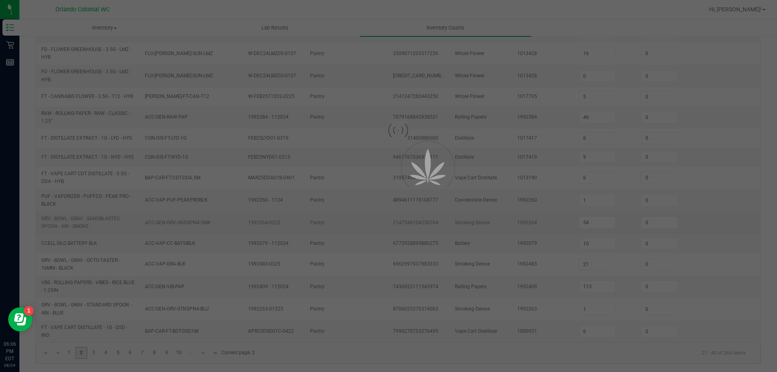
type input "7"
type input "1"
type input "4"
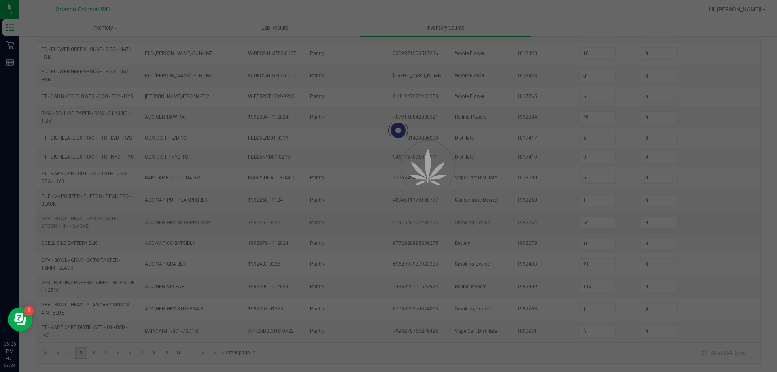
type input "3"
type input "8"
type input "4"
type input "14"
type input "3"
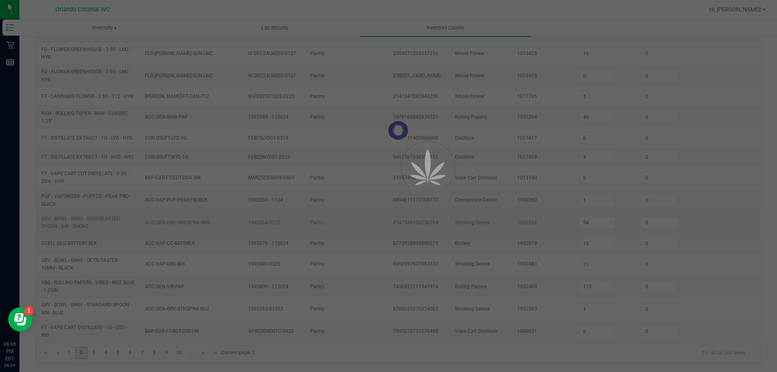
type input "8"
type input "1"
type input "9"
type input "5"
type input "4"
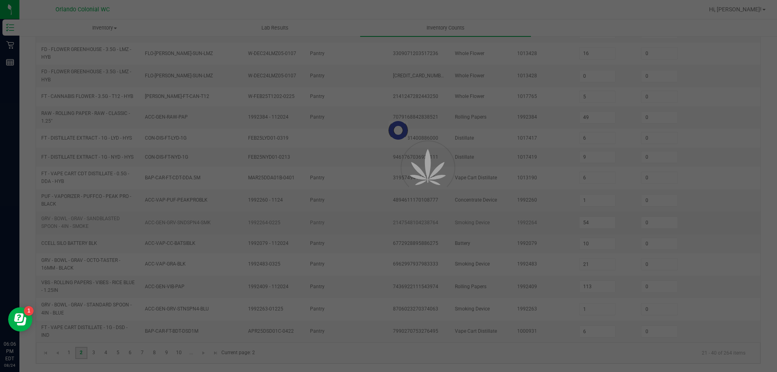
type input "5"
type input "4"
type input "1"
type input "7"
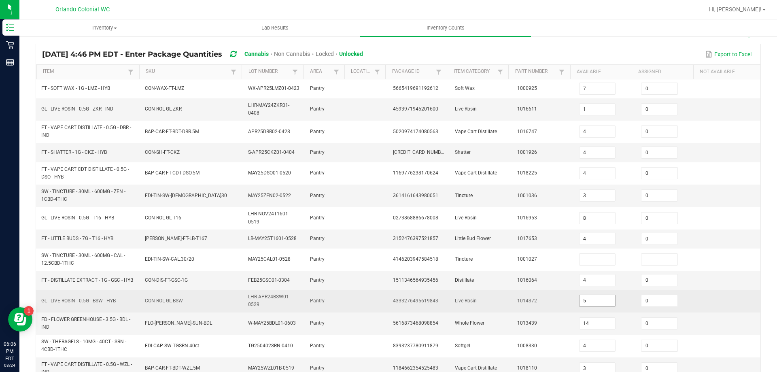
scroll to position [121, 0]
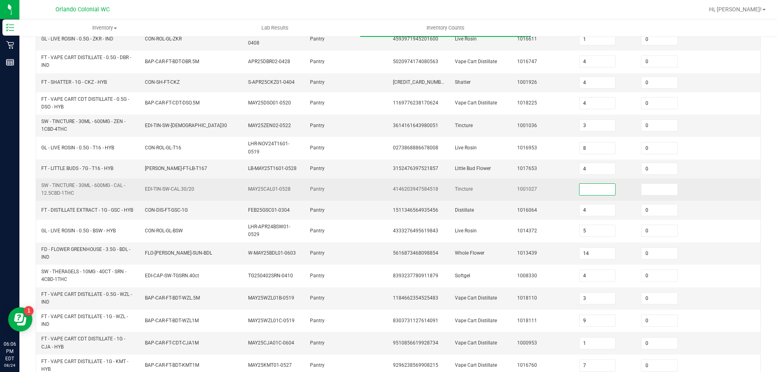
click at [586, 192] on input at bounding box center [597, 189] width 36 height 11
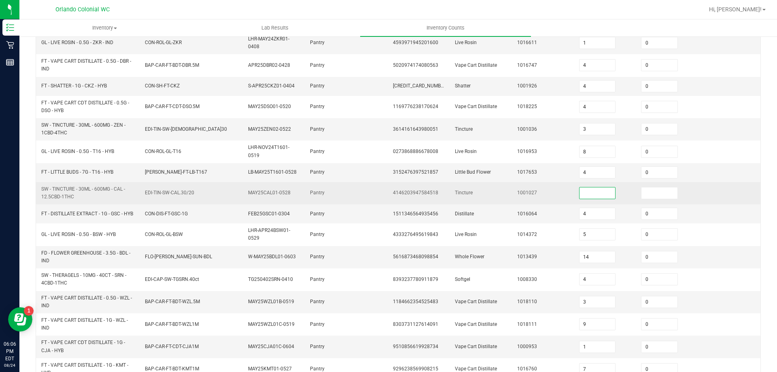
scroll to position [104, 0]
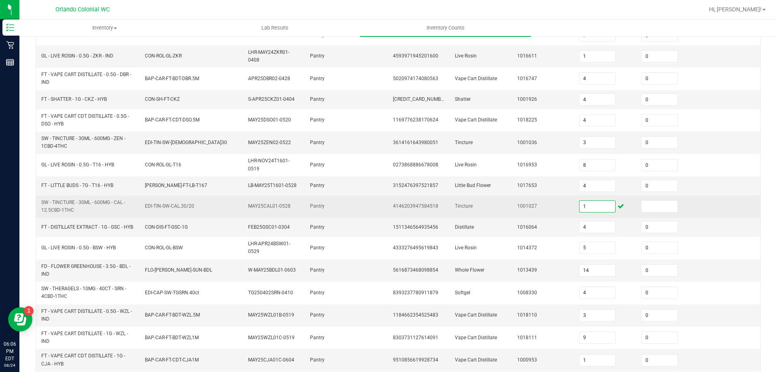
type input "1"
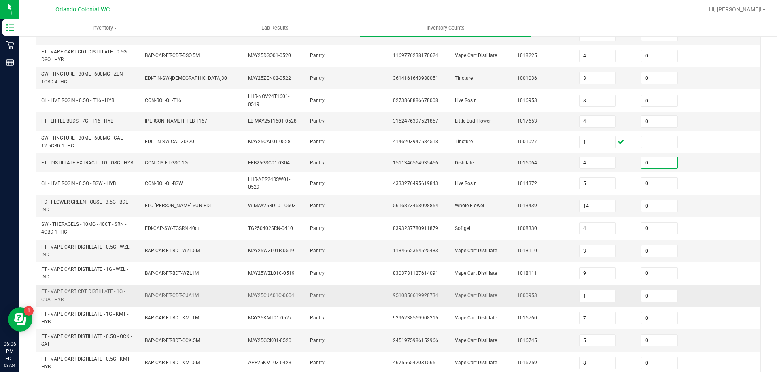
scroll to position [226, 0]
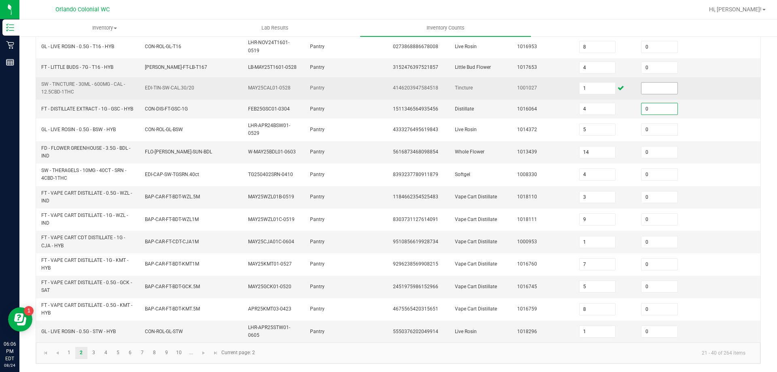
click at [658, 86] on input at bounding box center [659, 88] width 36 height 11
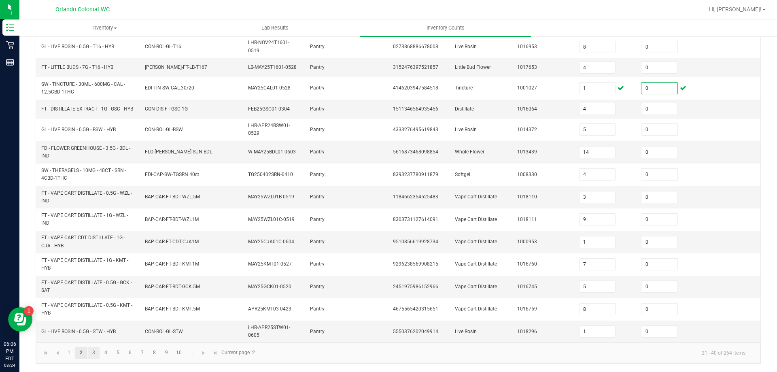
type input "0"
click at [94, 352] on link "3" at bounding box center [94, 353] width 12 height 12
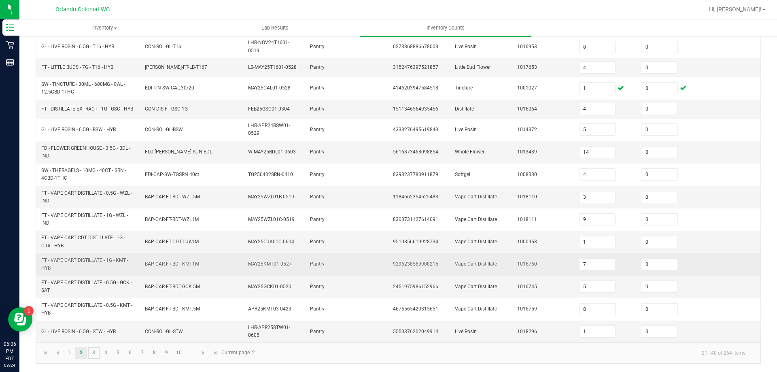
type input "1"
type input "6"
type input "20"
type input "1"
type input "13"
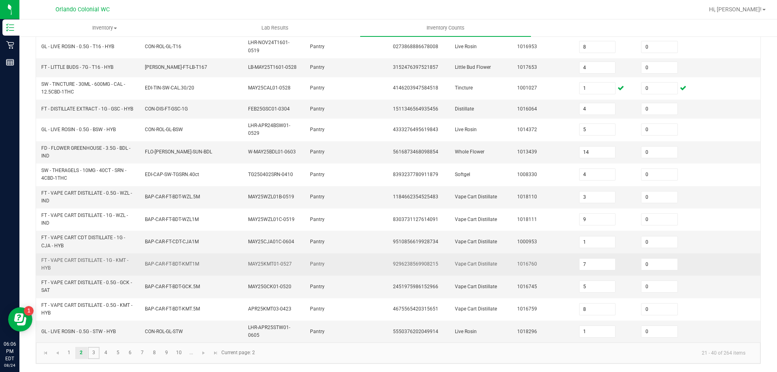
type input "2"
type input "1"
type input "5"
type input "1"
type input "7"
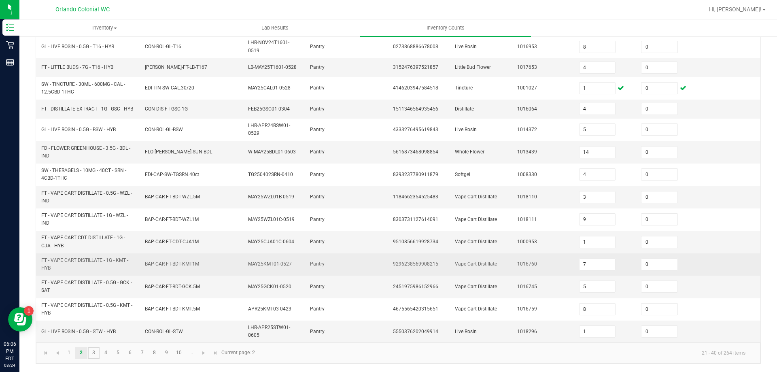
type input "4"
type input "2"
type input "11"
type input "8"
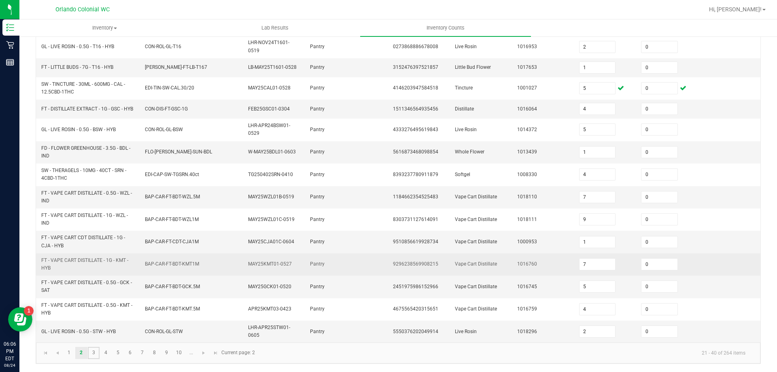
type input "8"
type input "5"
type input "4"
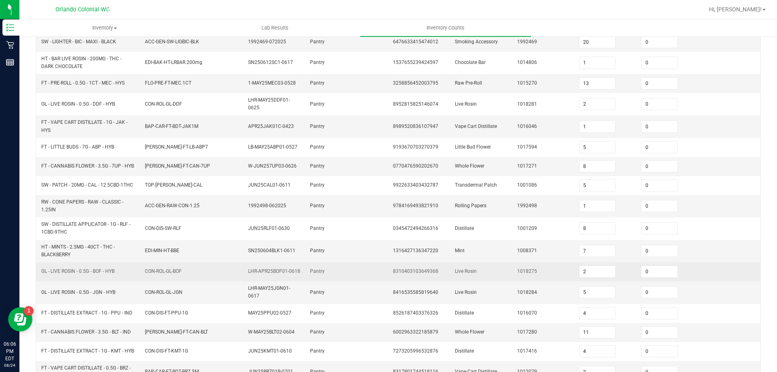
scroll to position [216, 0]
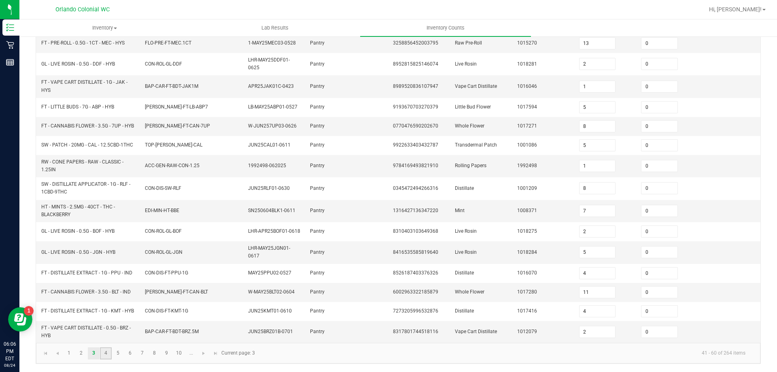
click at [104, 353] on link "4" at bounding box center [106, 353] width 12 height 12
type input "3"
type input "5"
type input "12"
type input "5"
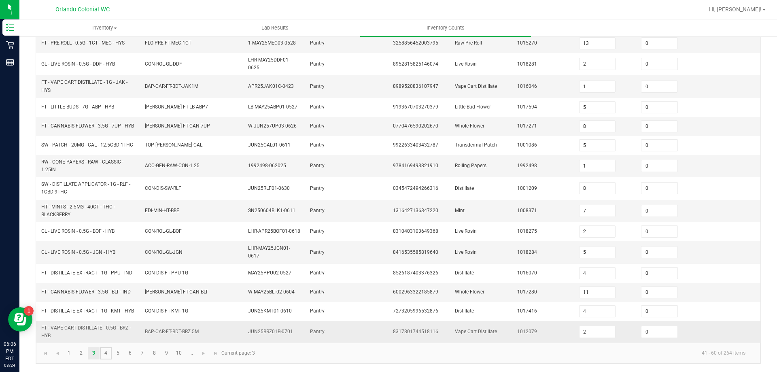
type input "2"
type input "4"
type input "9"
type input "18"
type input "8"
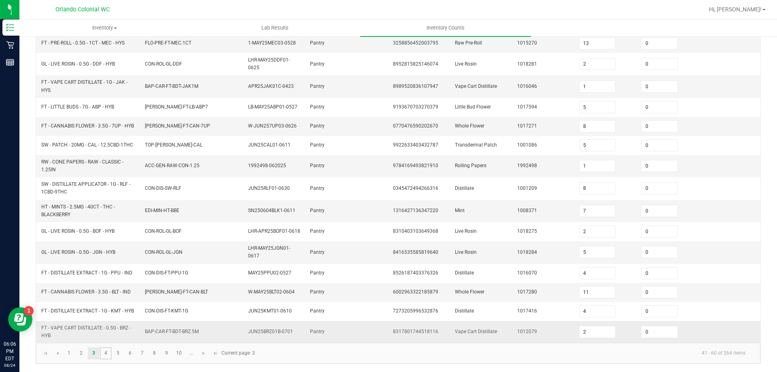
type input "42"
type input "10"
type input "1"
type input "6"
type input "4"
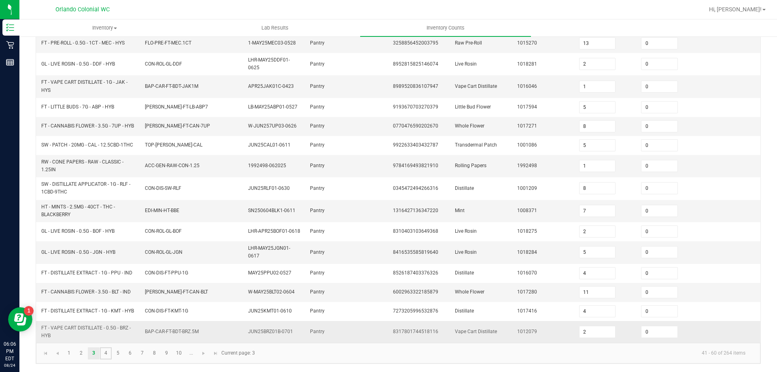
type input "87"
type input "3"
type input "17"
type input "2"
type input "12"
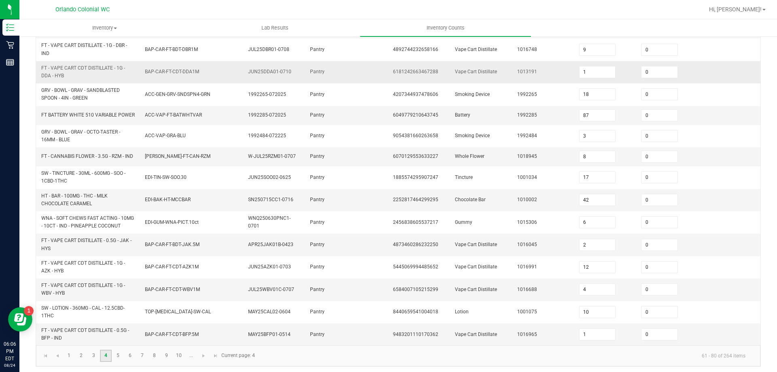
scroll to position [229, 0]
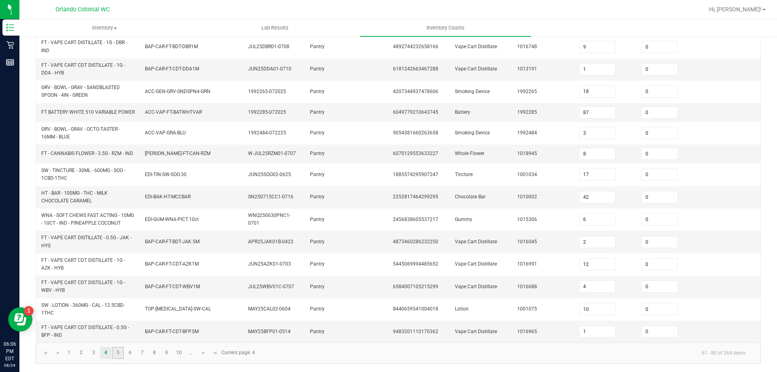
click at [114, 351] on link "5" at bounding box center [118, 353] width 12 height 12
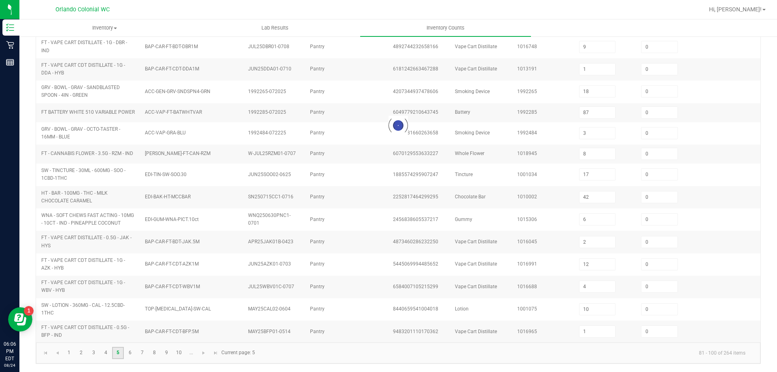
type input "4"
type input "33"
type input "1"
type input "2"
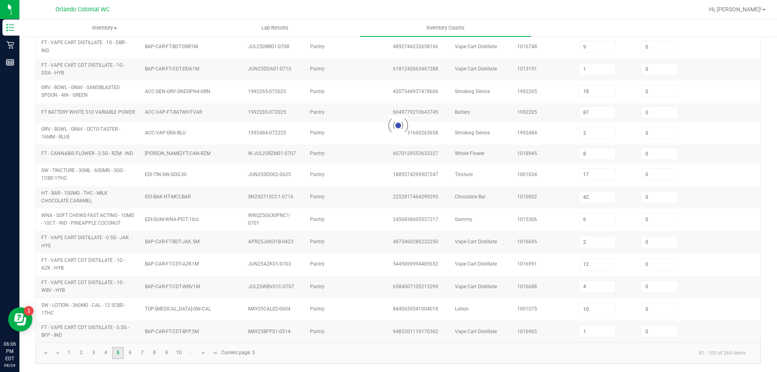
type input "0"
type input "2"
type input "19"
type input "4"
type input "16"
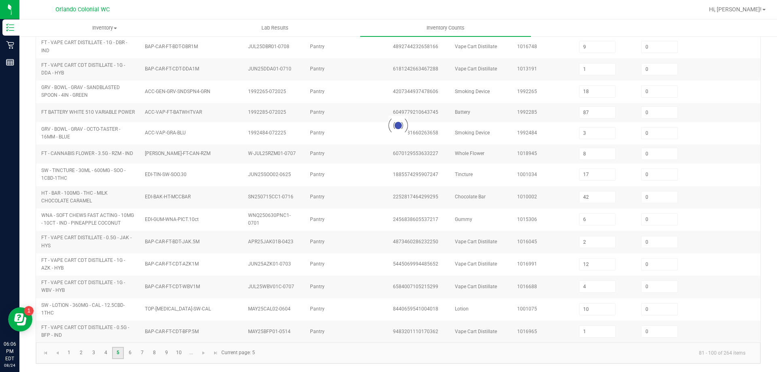
type input "3"
type input "5"
type input "3"
type input "12"
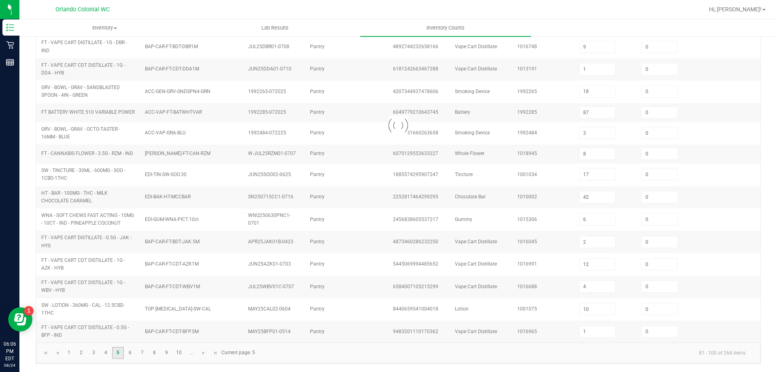
type input "11"
type input "6"
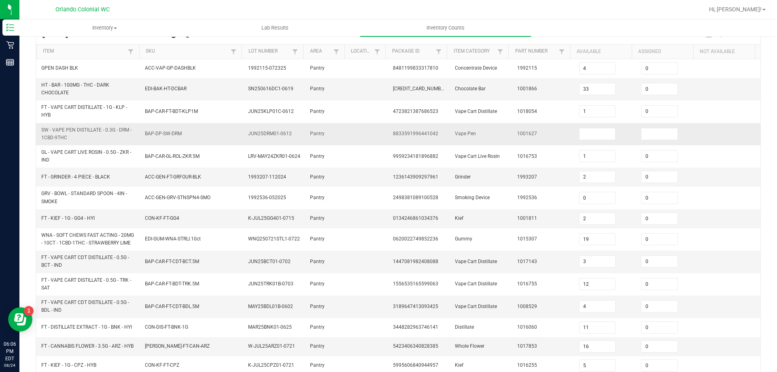
scroll to position [57, 0]
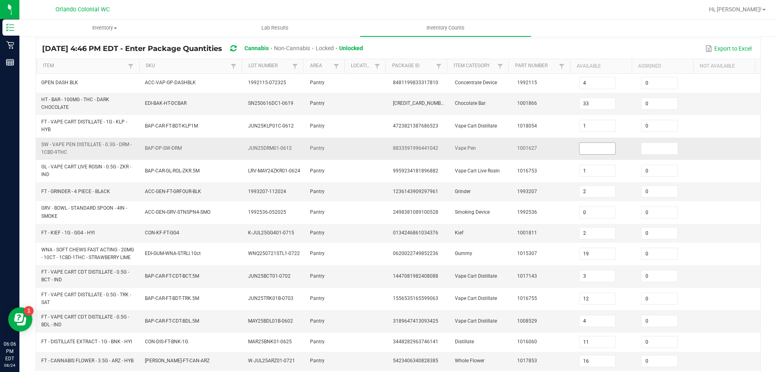
click at [589, 148] on input at bounding box center [597, 148] width 36 height 11
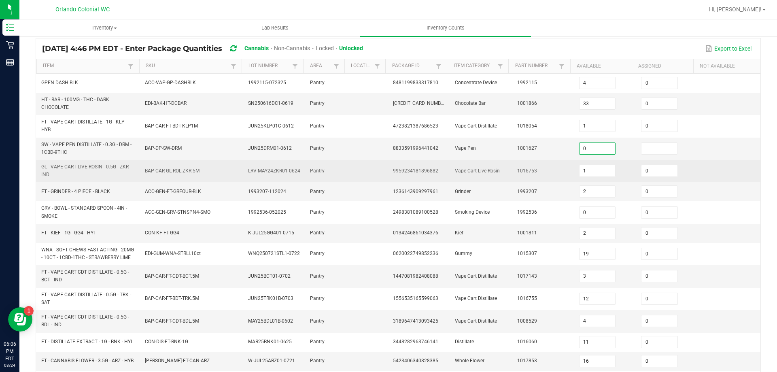
type input "0"
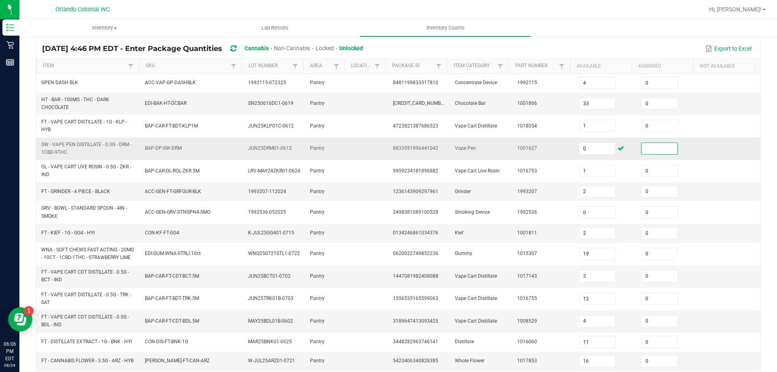
click at [646, 144] on input at bounding box center [659, 148] width 36 height 11
type input "1"
click at [641, 145] on input "1" at bounding box center [659, 148] width 36 height 11
type input "0"
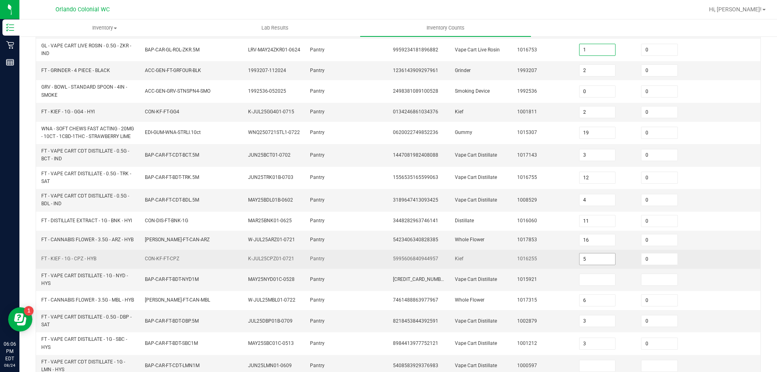
scroll to position [178, 0]
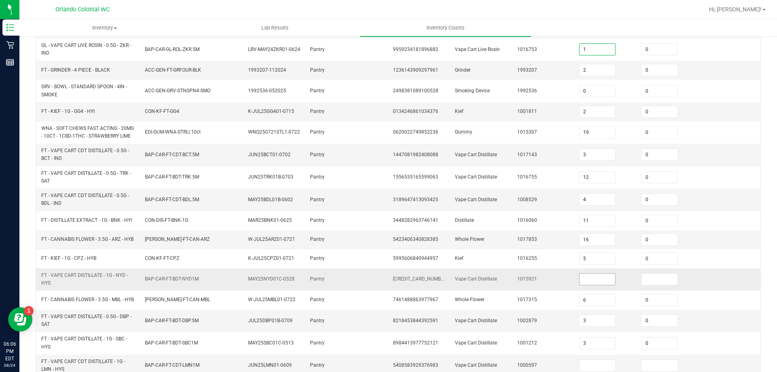
click at [592, 284] on input at bounding box center [597, 278] width 36 height 11
type input "0"
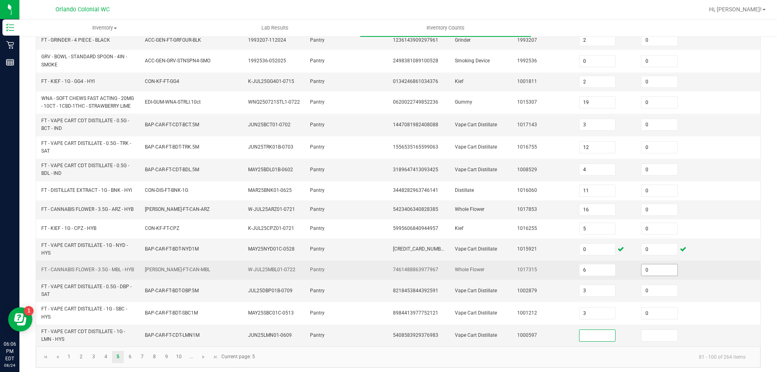
scroll to position [219, 0]
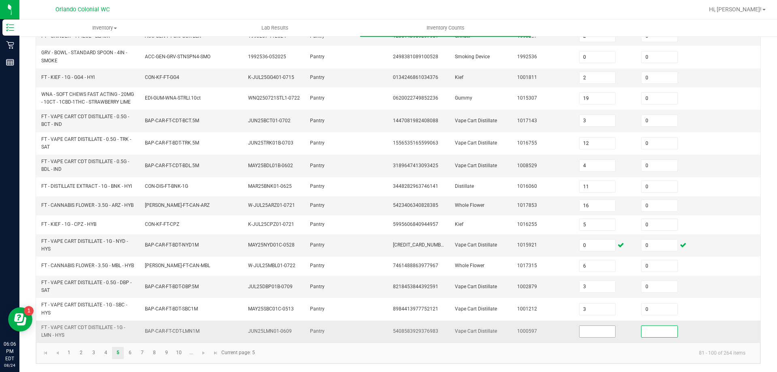
click at [589, 331] on input at bounding box center [597, 331] width 36 height 11
type input "0"
click at [651, 340] on td "0" at bounding box center [667, 331] width 62 height 22
click at [659, 330] on input "0" at bounding box center [659, 331] width 36 height 11
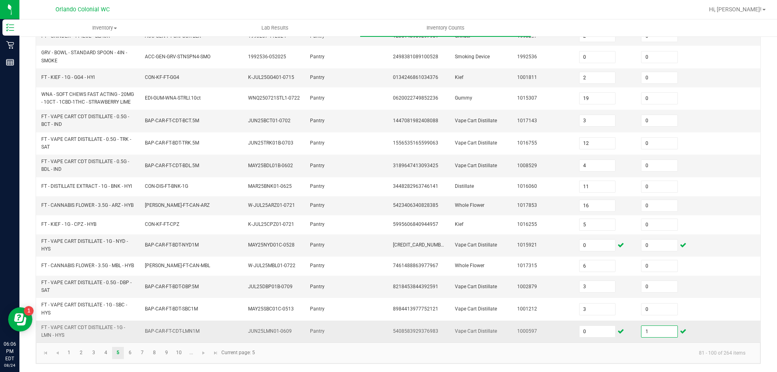
type input "1"
click at [128, 350] on link "6" at bounding box center [130, 353] width 12 height 12
type input "2"
type input "7"
type input "10"
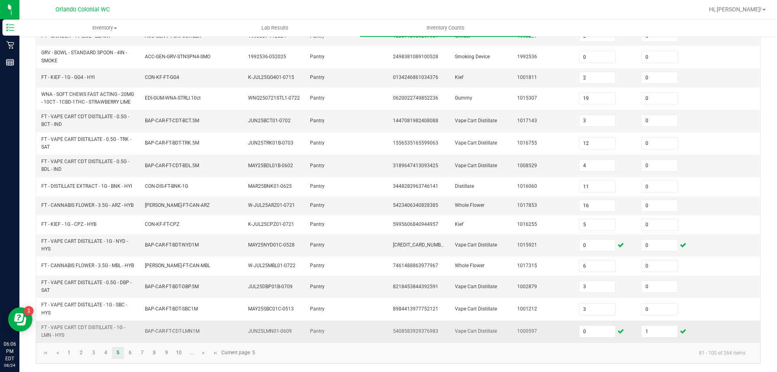
type input "2"
type input "6"
type input "5"
type input "11"
type input "5"
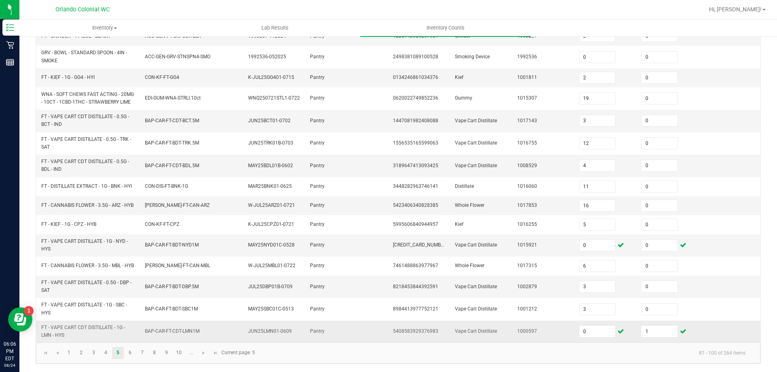
type input "11"
type input "16"
type input "10"
type input "0"
type input "8"
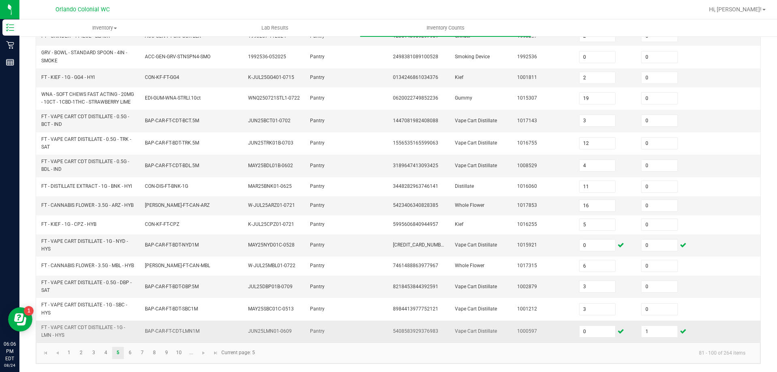
type input "4"
type input "6"
type input "5"
type input "4"
type input "7"
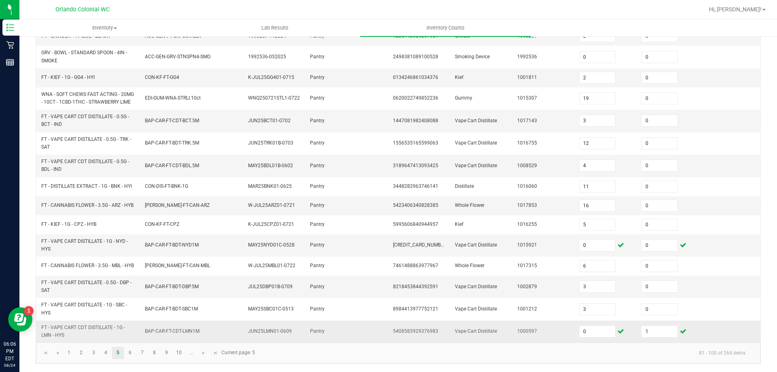
type input "24"
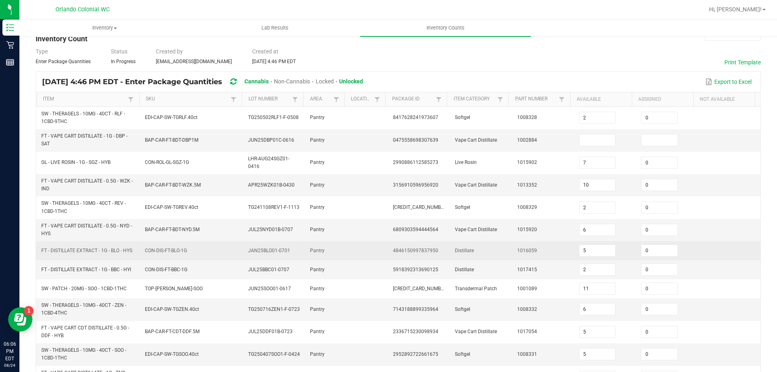
scroll to position [17, 0]
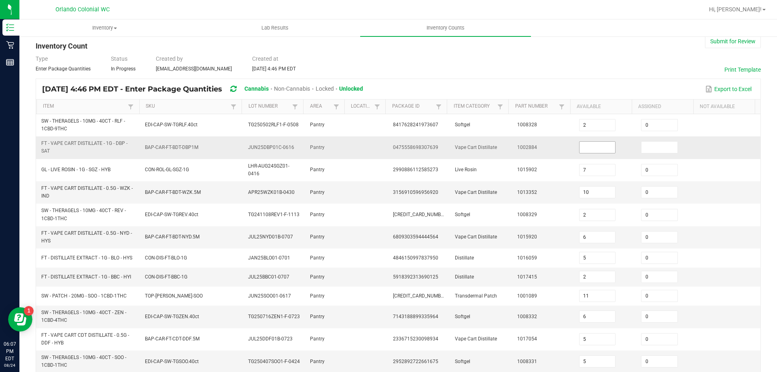
click at [579, 144] on input at bounding box center [597, 147] width 36 height 11
type input "0"
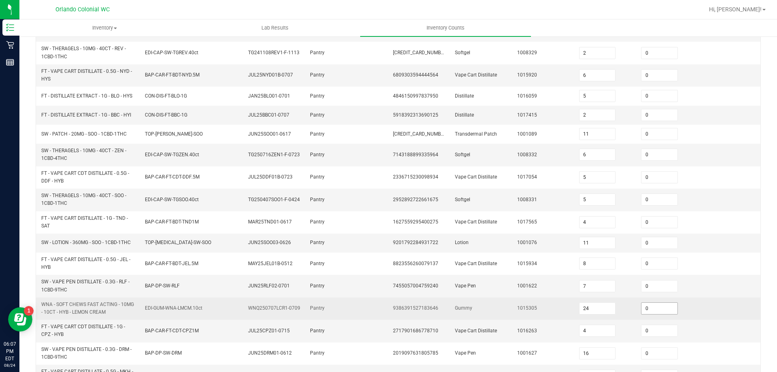
scroll to position [222, 0]
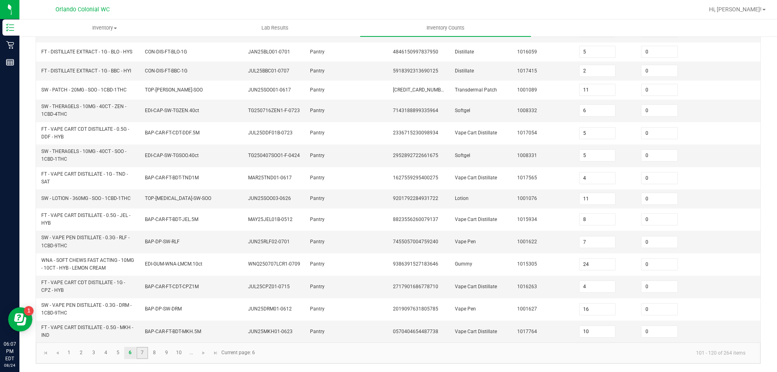
click at [142, 352] on link "7" at bounding box center [142, 353] width 12 height 12
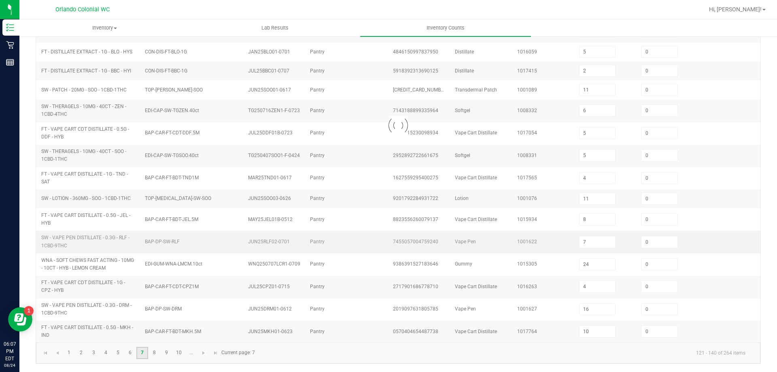
type input "11"
type input "1"
type input "5"
type input "14"
type input "7"
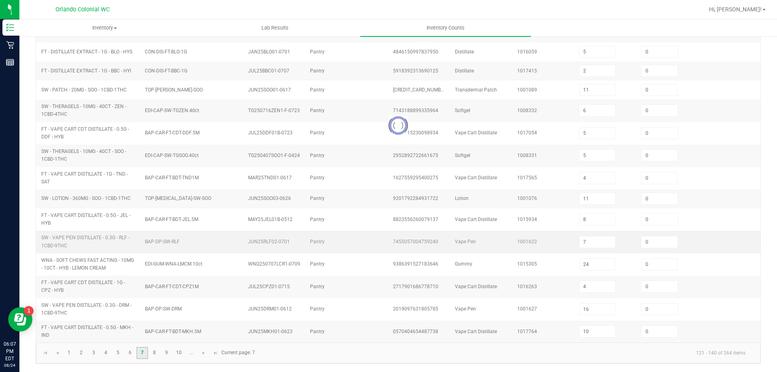
type input "5"
type input "3"
type input "12"
type input "2"
type input "3"
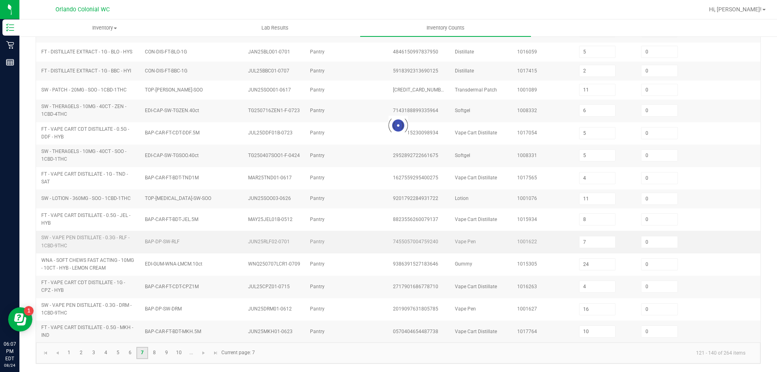
type input "9"
type input "4"
type input "5"
type input "7"
type input "1"
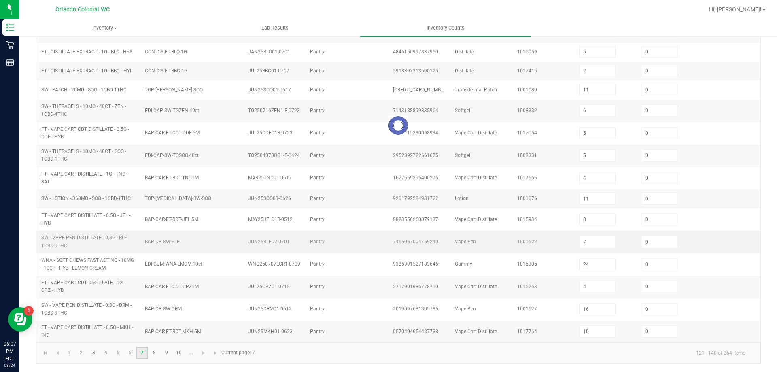
type input "7"
type input "3"
type input "11"
type input "15"
type input "16"
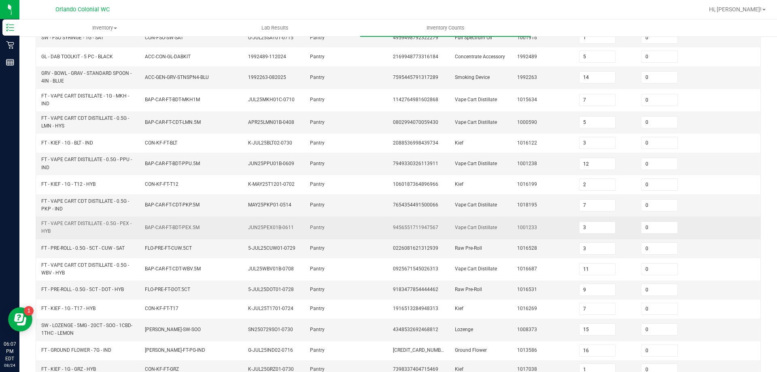
scroll to position [206, 0]
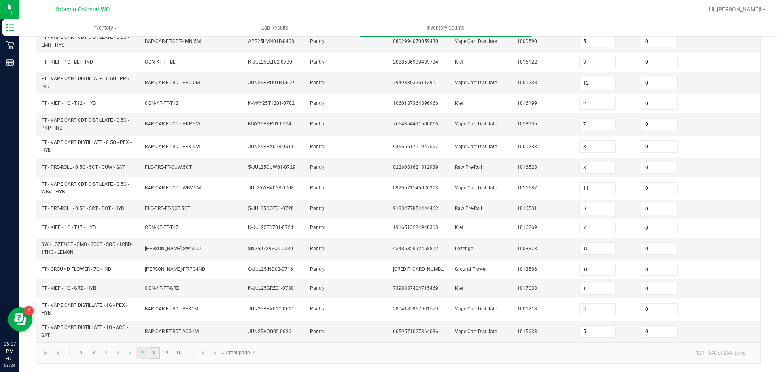
click at [150, 355] on link "8" at bounding box center [154, 353] width 12 height 12
type input "10"
type input "11"
type input "9"
type input "8"
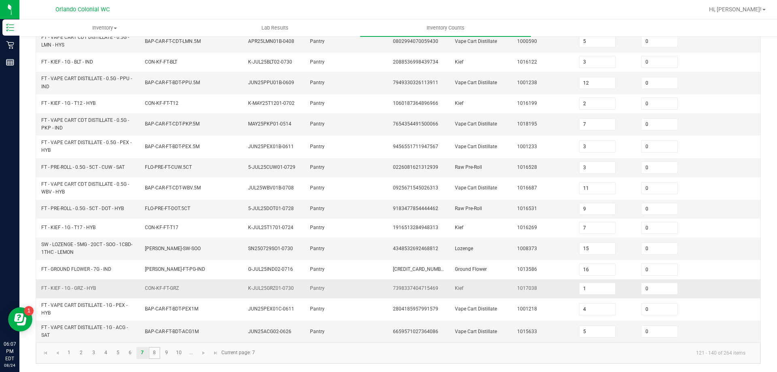
type input "36"
type input "3"
type input "10"
type input "4"
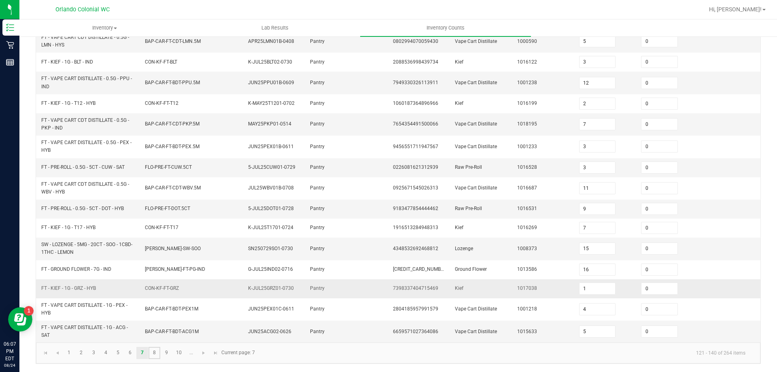
type input "3"
type input "19"
type input "8"
type input "20"
type input "8"
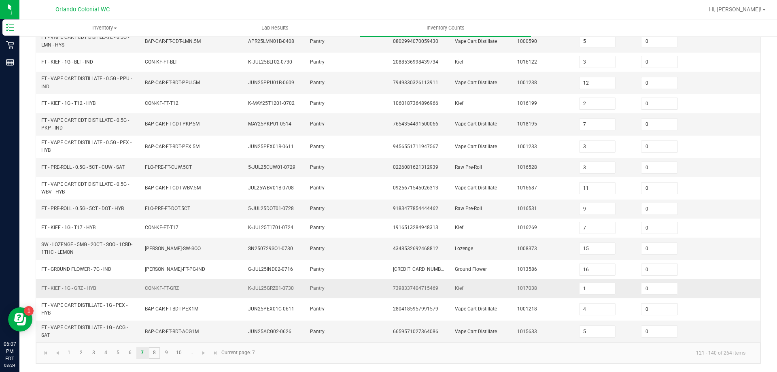
type input "12"
type input "9"
type input "17"
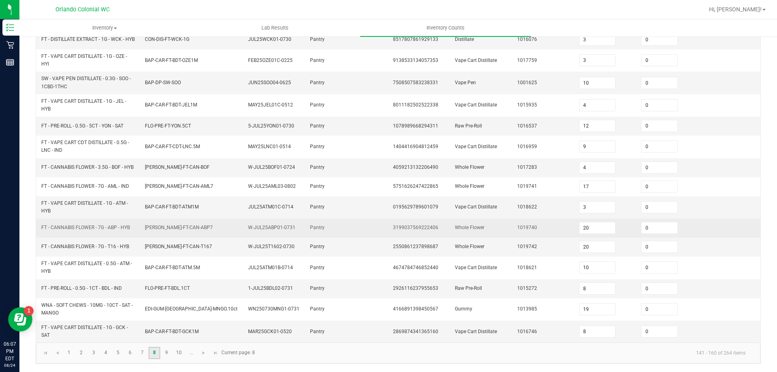
scroll to position [212, 0]
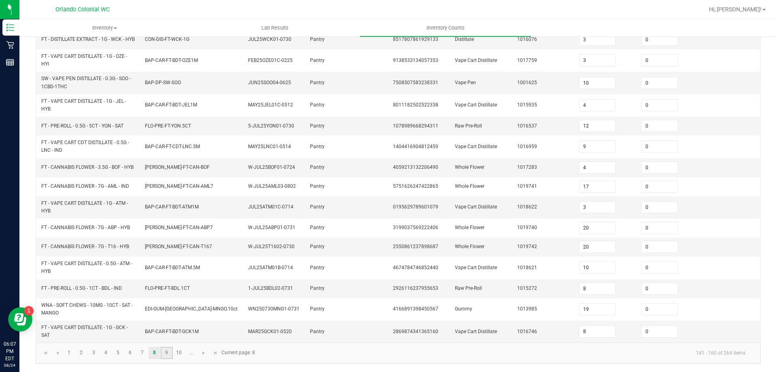
click at [166, 353] on link "9" at bounding box center [167, 353] width 12 height 12
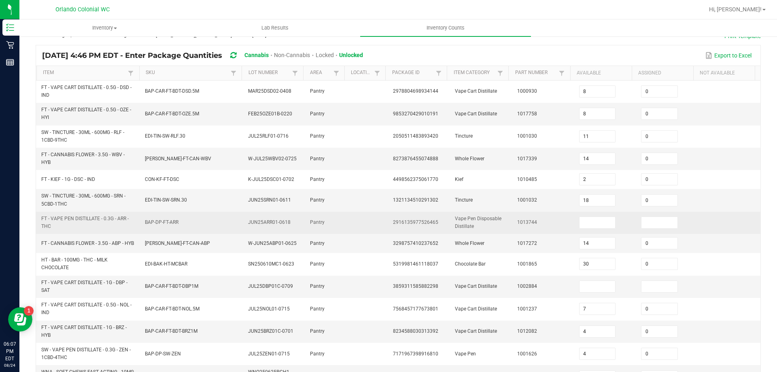
scroll to position [0, 0]
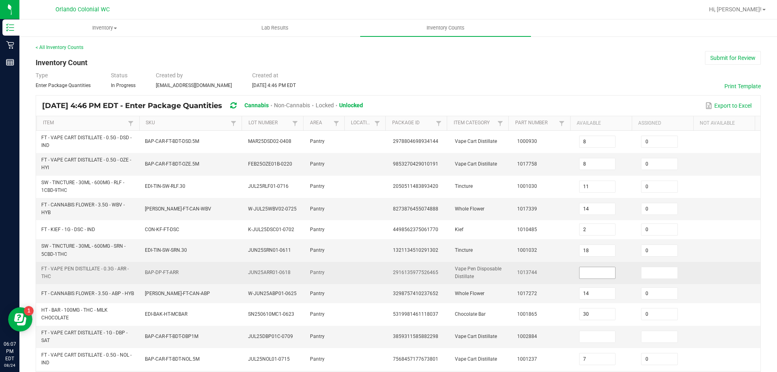
click at [590, 267] on input at bounding box center [597, 272] width 36 height 11
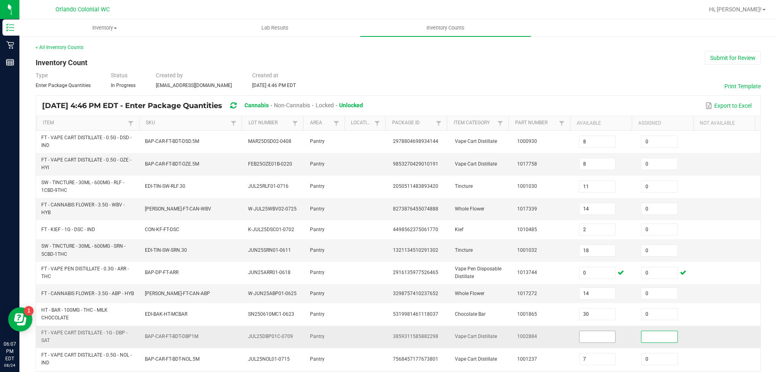
click at [590, 342] on input at bounding box center [597, 336] width 36 height 11
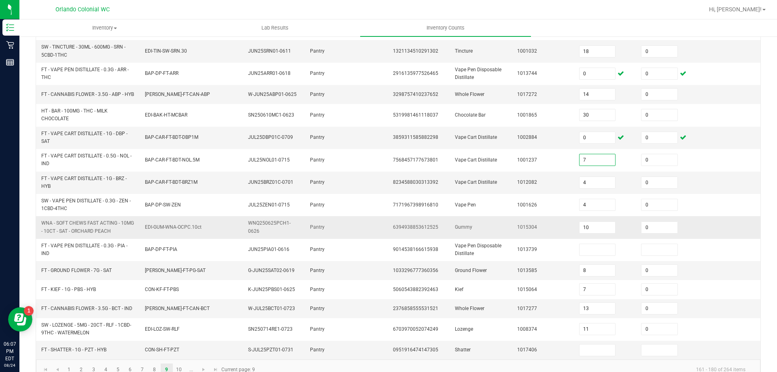
scroll to position [202, 0]
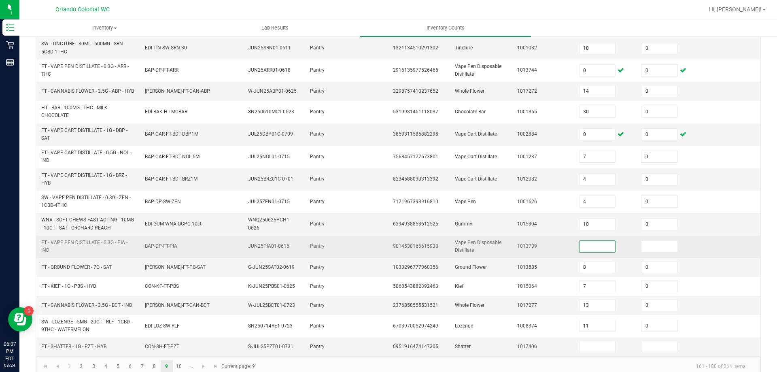
click at [601, 252] on input at bounding box center [597, 246] width 36 height 11
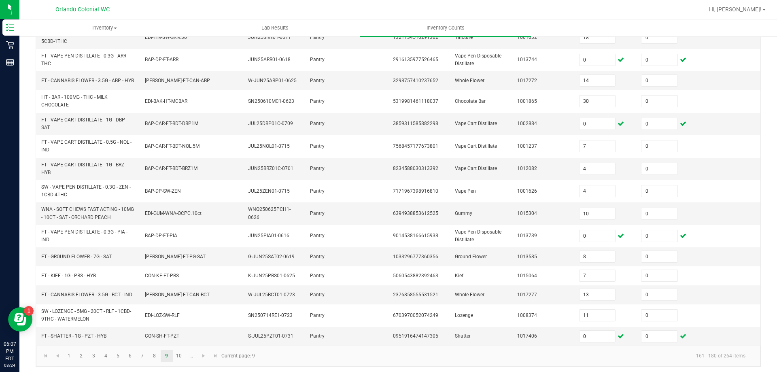
scroll to position [219, 0]
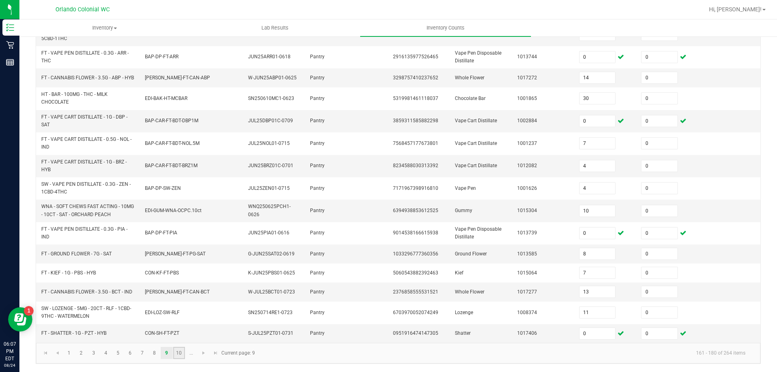
click at [180, 354] on link "10" at bounding box center [179, 353] width 12 height 12
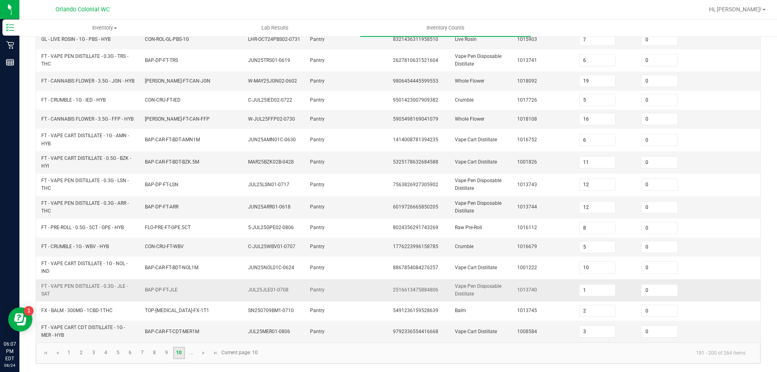
scroll to position [212, 0]
click at [203, 352] on span "Go to the next page" at bounding box center [203, 353] width 6 height 6
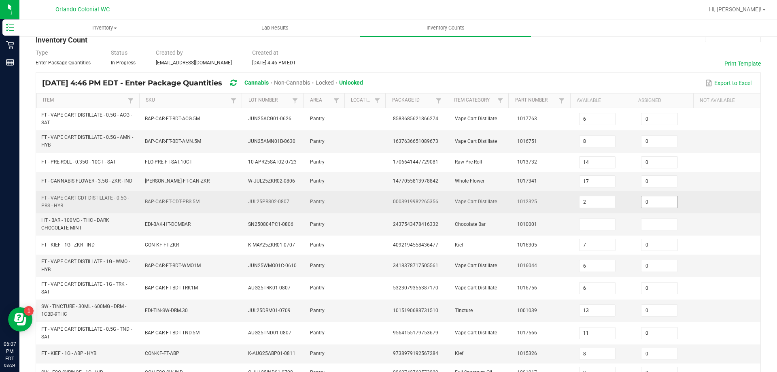
scroll to position [0, 0]
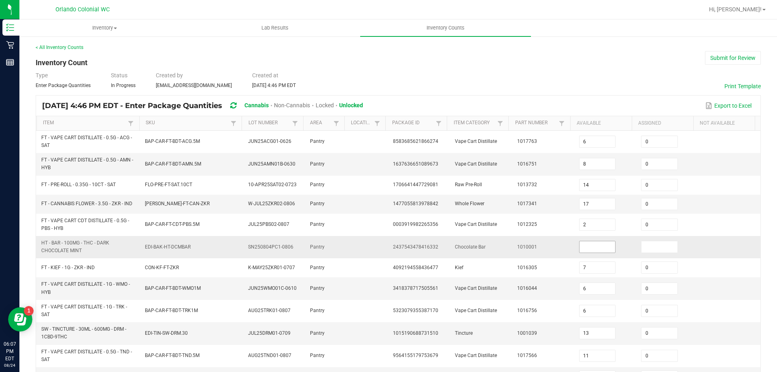
click at [595, 251] on input at bounding box center [597, 246] width 36 height 11
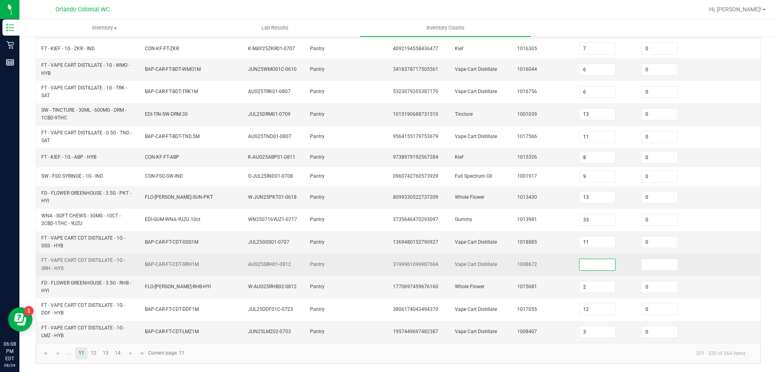
click at [587, 259] on input at bounding box center [597, 264] width 36 height 11
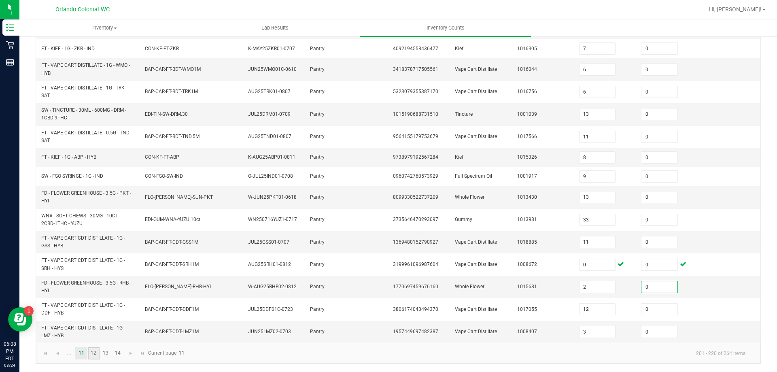
click at [95, 354] on link "12" at bounding box center [94, 353] width 12 height 12
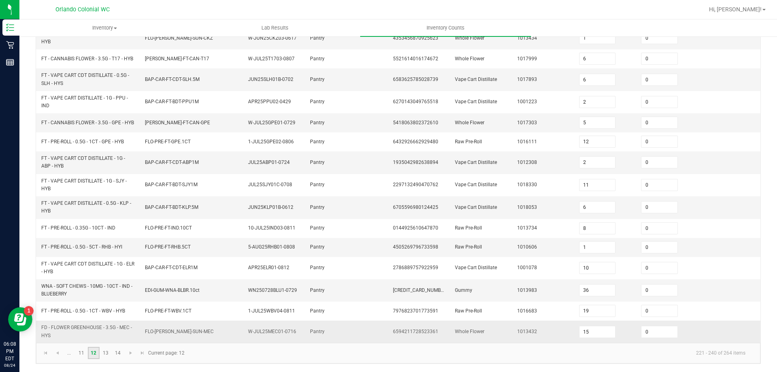
scroll to position [216, 0]
click at [107, 350] on link "13" at bounding box center [106, 353] width 12 height 12
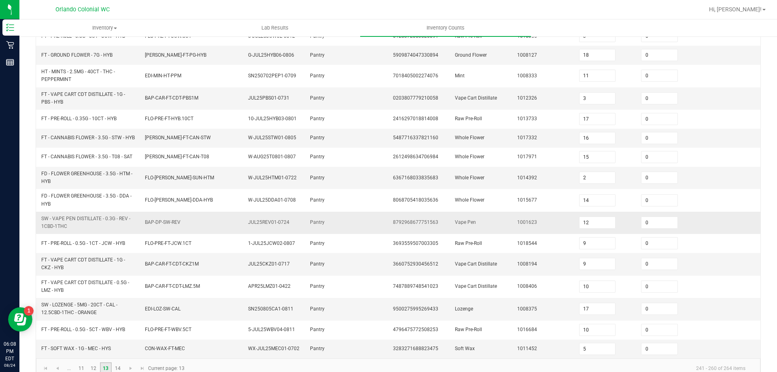
scroll to position [202, 0]
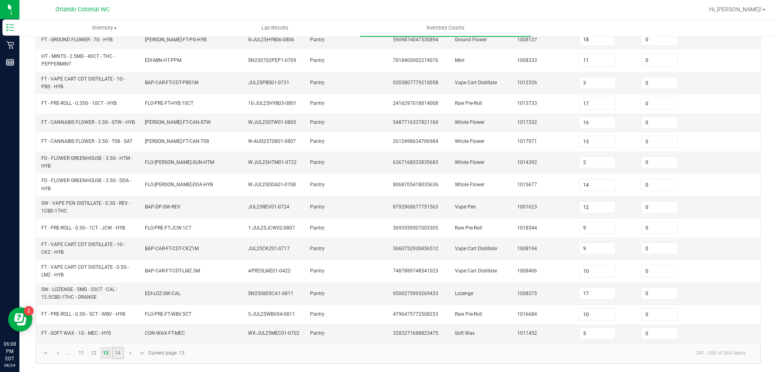
click at [121, 356] on link "14" at bounding box center [118, 353] width 12 height 12
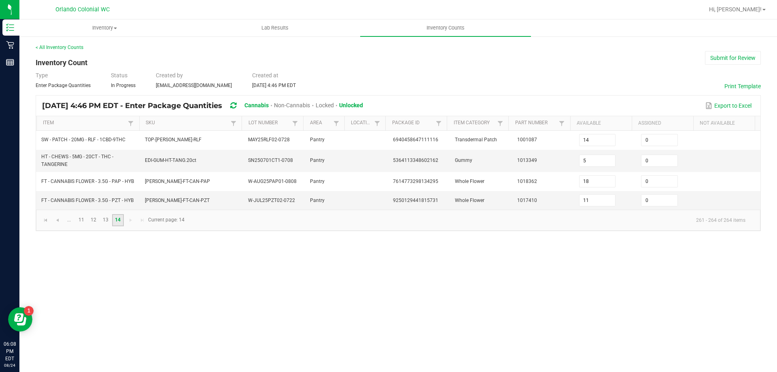
scroll to position [0, 0]
click at [731, 61] on button "Submit for Review" at bounding box center [733, 58] width 56 height 14
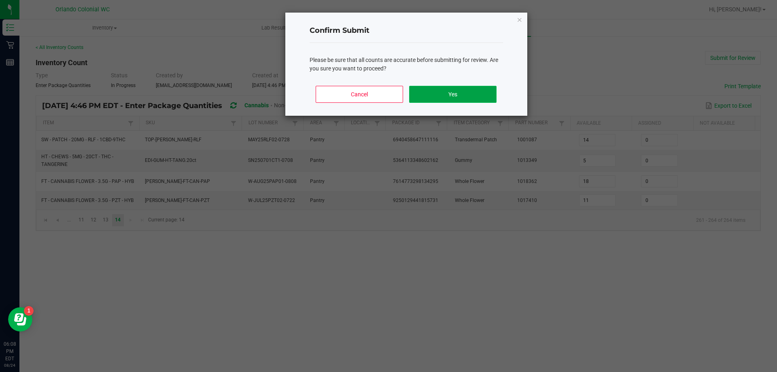
click at [465, 96] on button "Yes" at bounding box center [452, 94] width 87 height 17
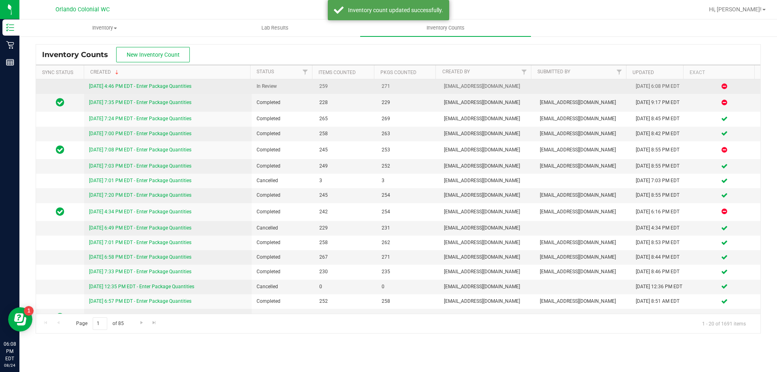
click at [163, 88] on link "[DATE] 4:46 PM EDT - Enter Package Quantities" at bounding box center [140, 86] width 102 height 6
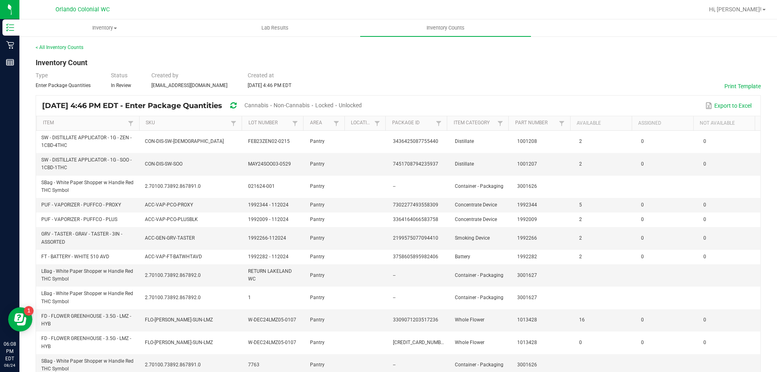
click at [268, 106] on span "Cannabis" at bounding box center [256, 105] width 24 height 6
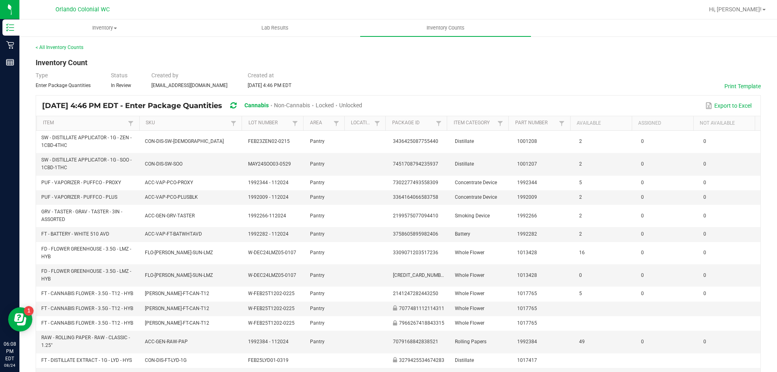
click at [362, 105] on span "Unlocked" at bounding box center [350, 105] width 23 height 6
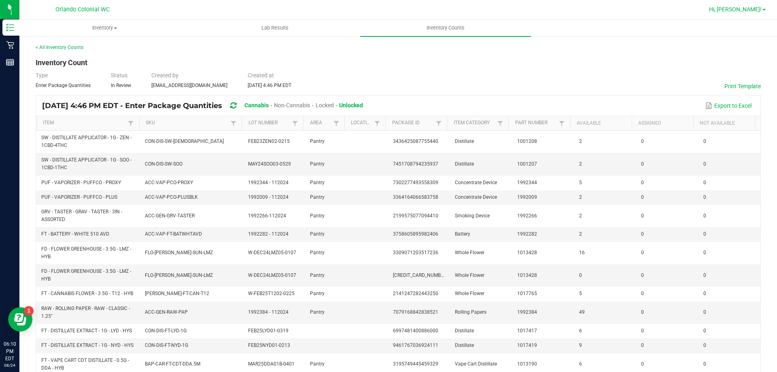
click at [752, 12] on span "Hi, [PERSON_NAME]!" at bounding box center [735, 9] width 53 height 6
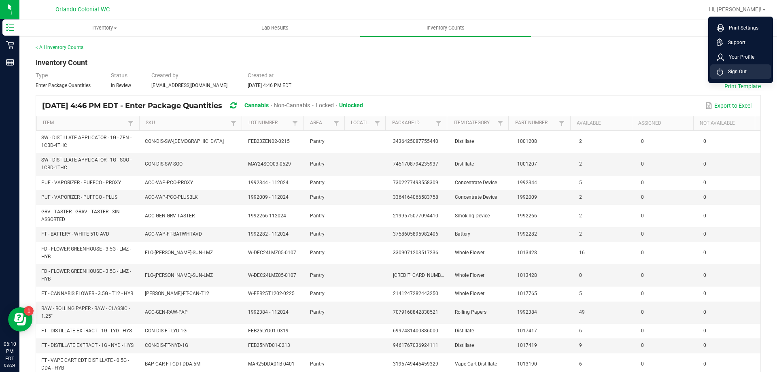
click at [737, 70] on span "Sign Out" at bounding box center [734, 72] width 23 height 8
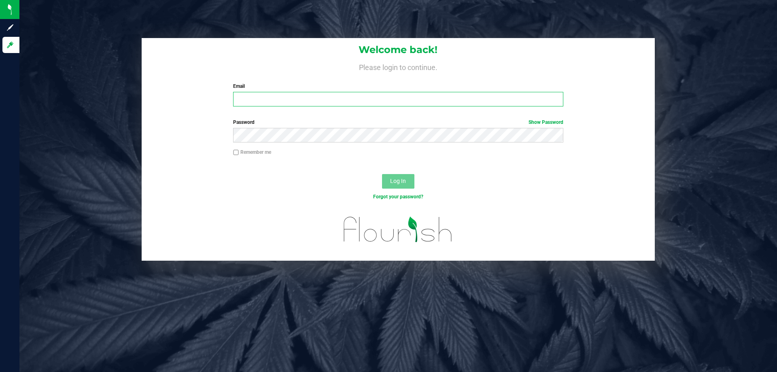
click at [277, 98] on input "Email" at bounding box center [398, 99] width 330 height 15
click at [382, 174] on button "Log In" at bounding box center [398, 181] width 32 height 15
